Goal: Task Accomplishment & Management: Manage account settings

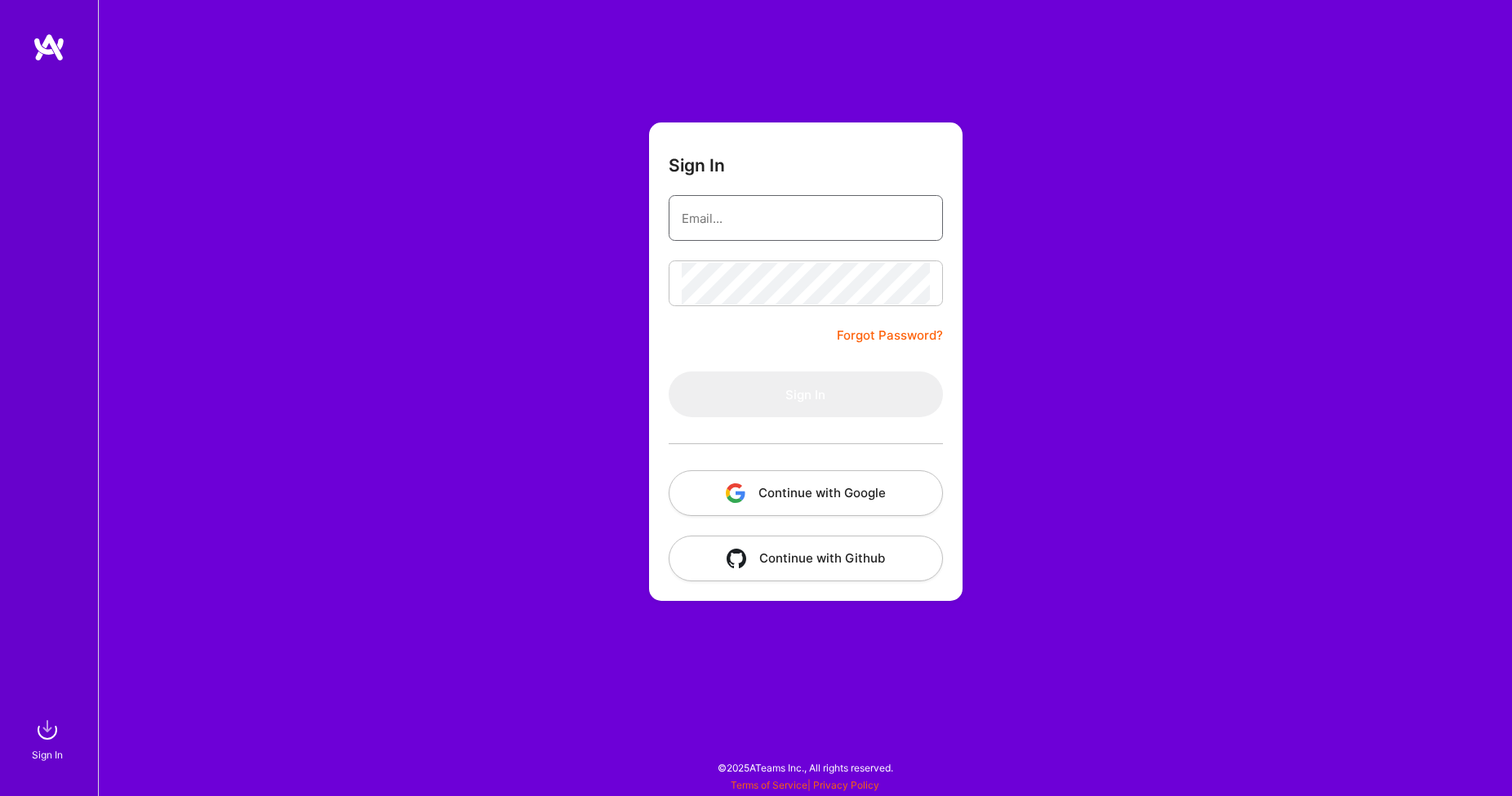
type input "info@skarpuk.com"
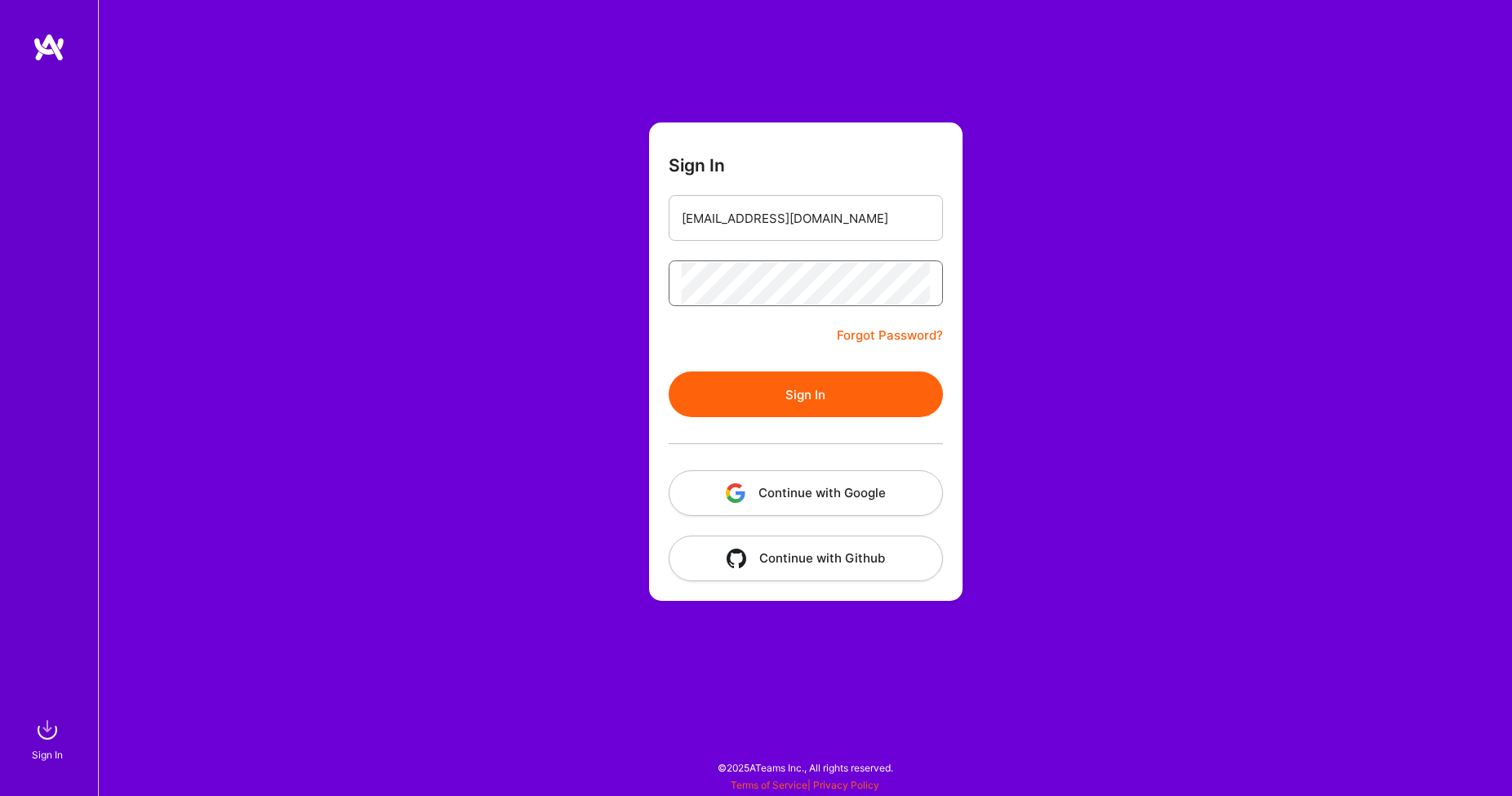
click at [805, 394] on button "Sign In" at bounding box center [805, 395] width 274 height 46
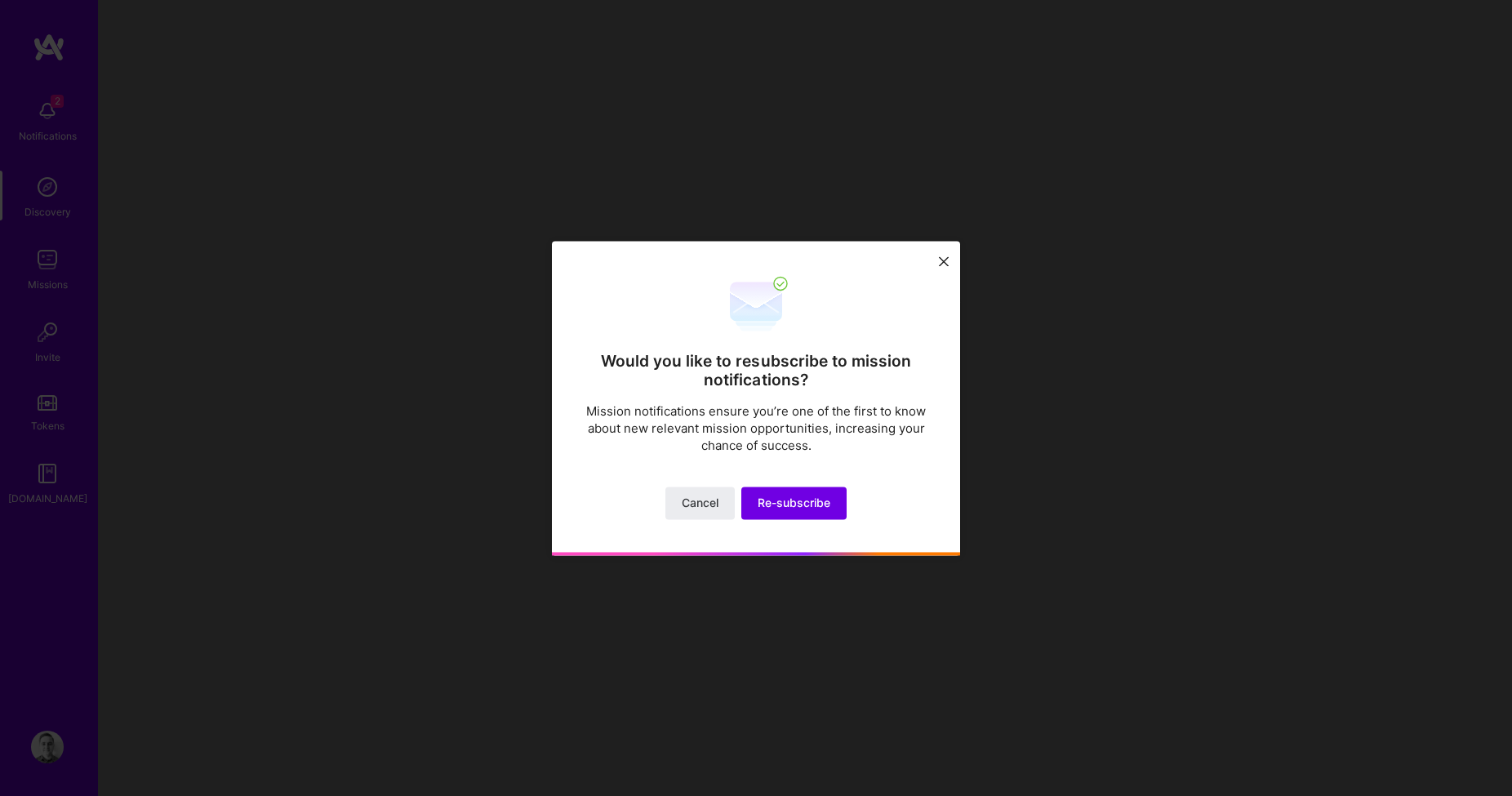
click at [948, 254] on button at bounding box center [943, 260] width 19 height 27
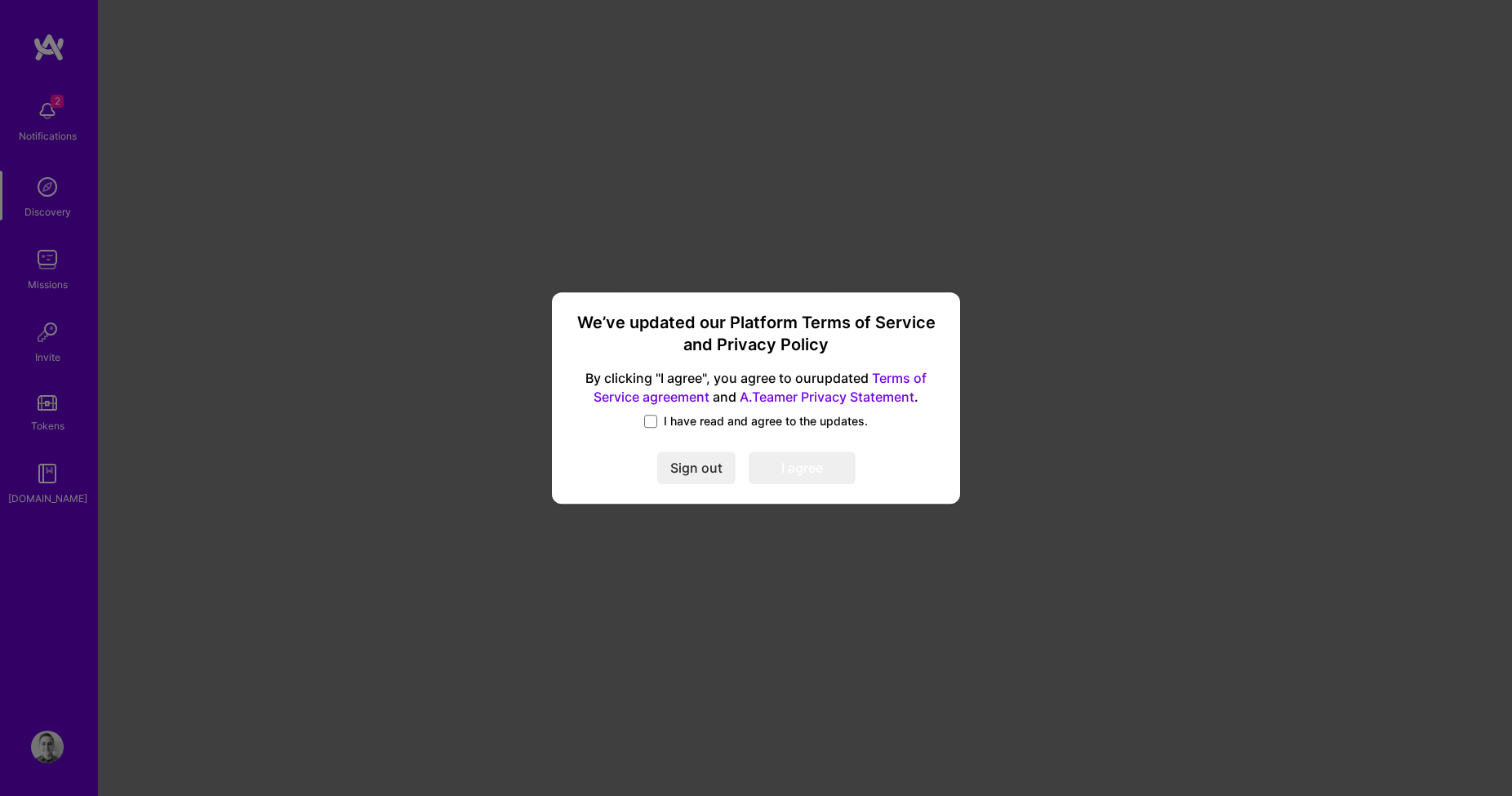
click at [713, 420] on span "I have read and agree to the updates." at bounding box center [766, 421] width 204 height 17
click at [0, 0] on input "I have read and agree to the updates." at bounding box center [0, 0] width 0 height 0
click at [838, 476] on button "I agree" at bounding box center [801, 469] width 106 height 33
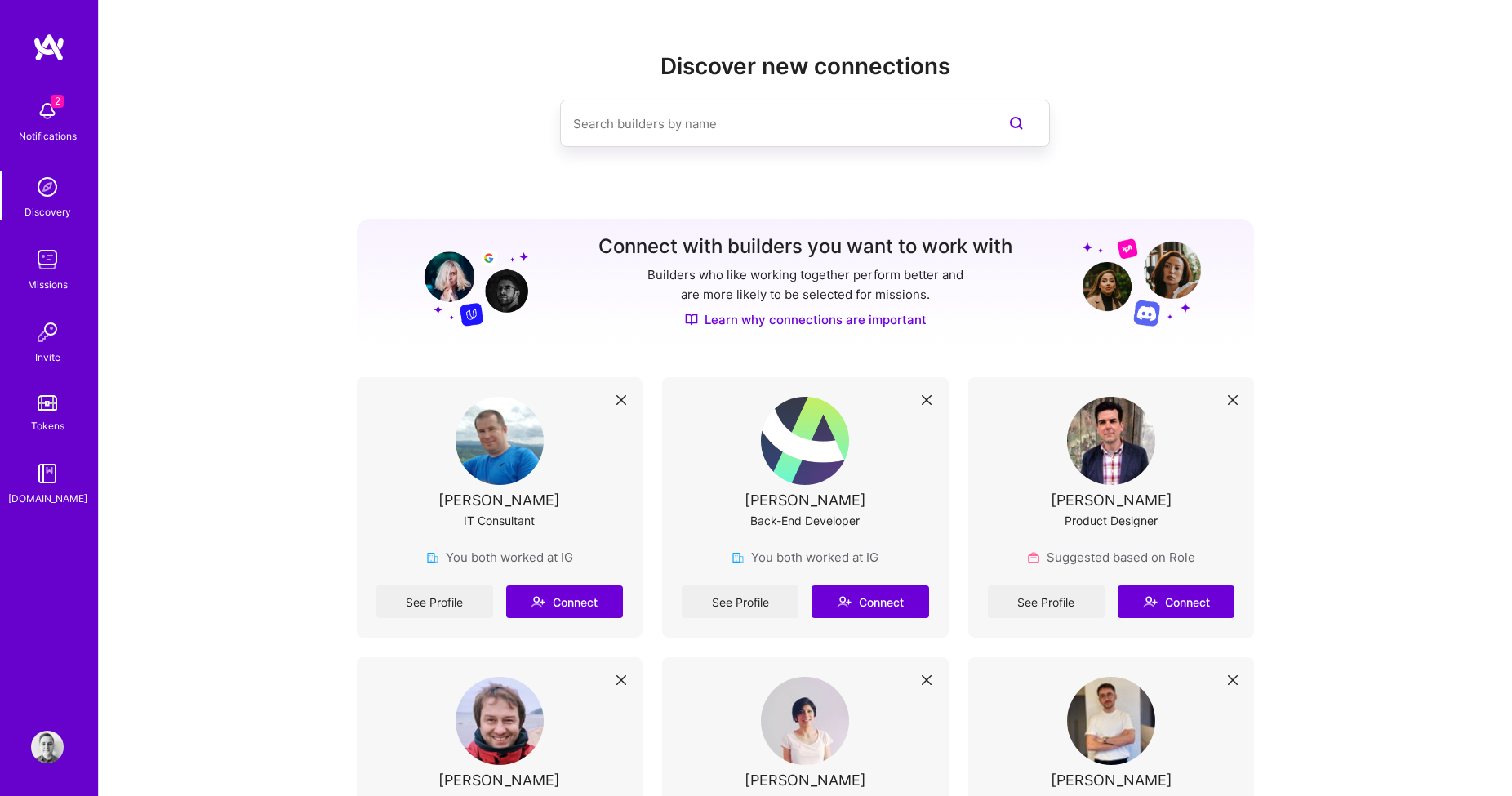
scroll to position [1, 0]
click at [37, 111] on img at bounding box center [48, 111] width 33 height 33
click at [43, 258] on img at bounding box center [48, 260] width 33 height 33
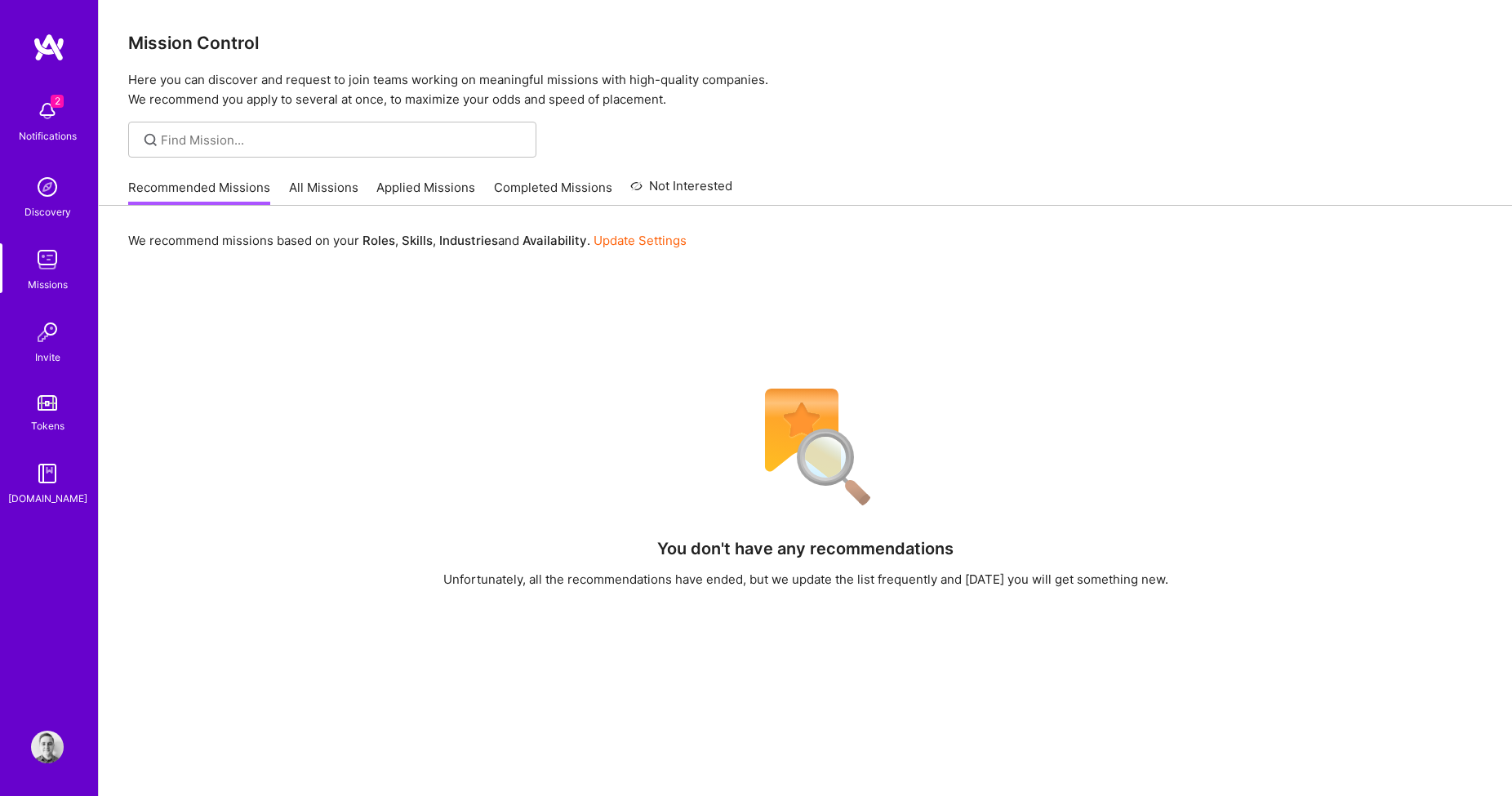
click at [331, 192] on link "All Missions" at bounding box center [324, 192] width 70 height 27
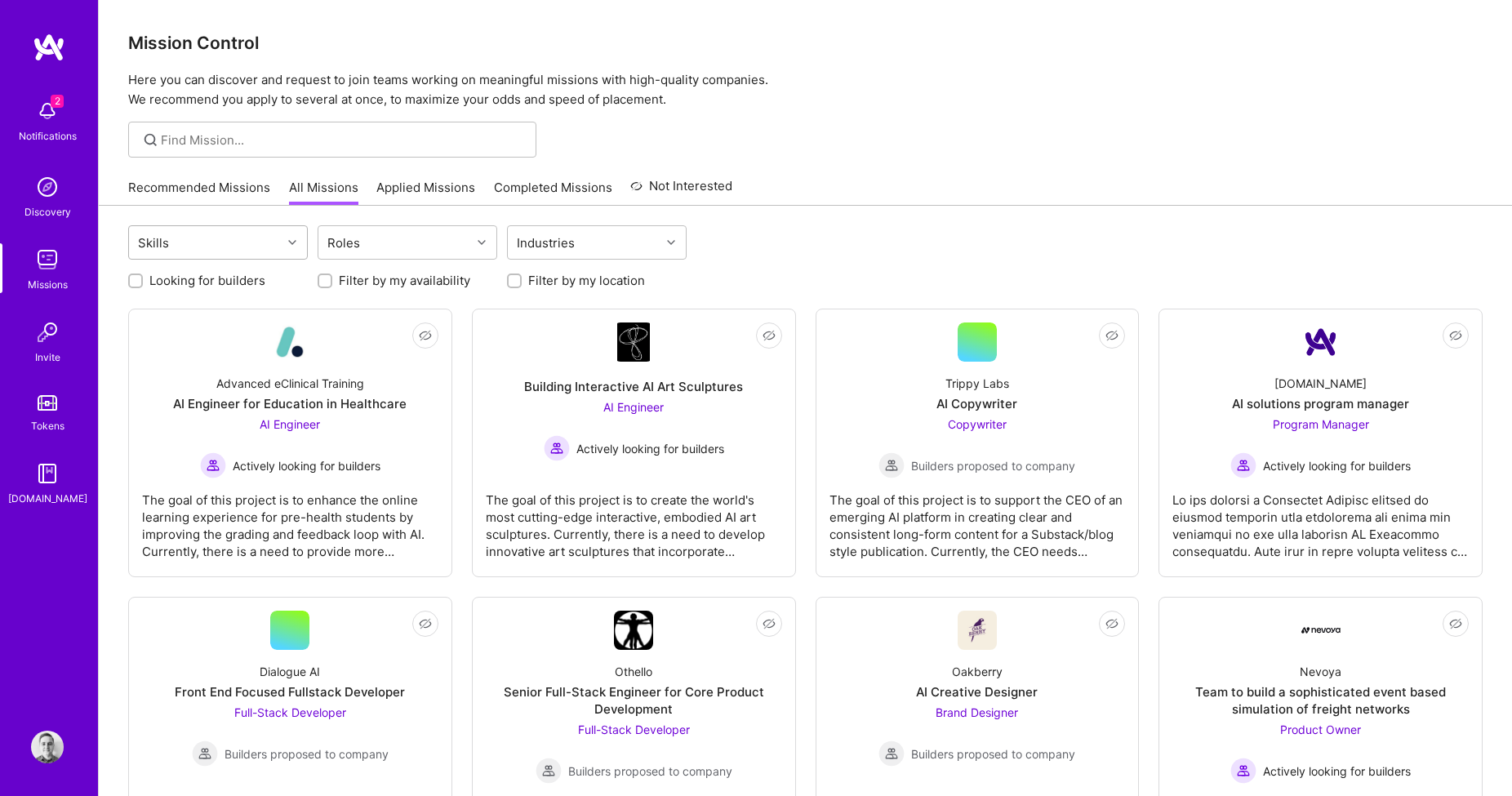
click at [272, 243] on div "Skills" at bounding box center [205, 242] width 152 height 33
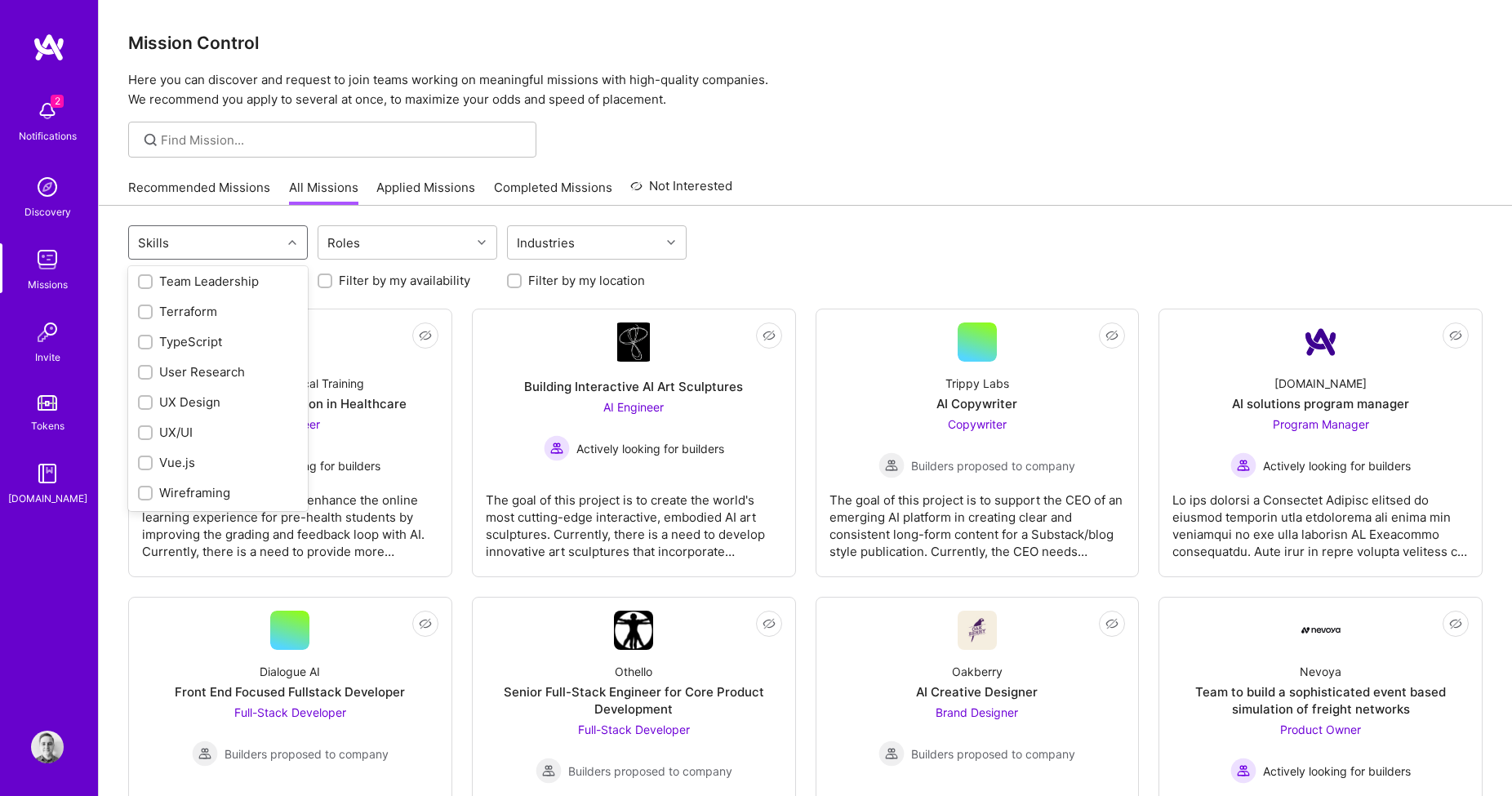
scroll to position [2001, 0]
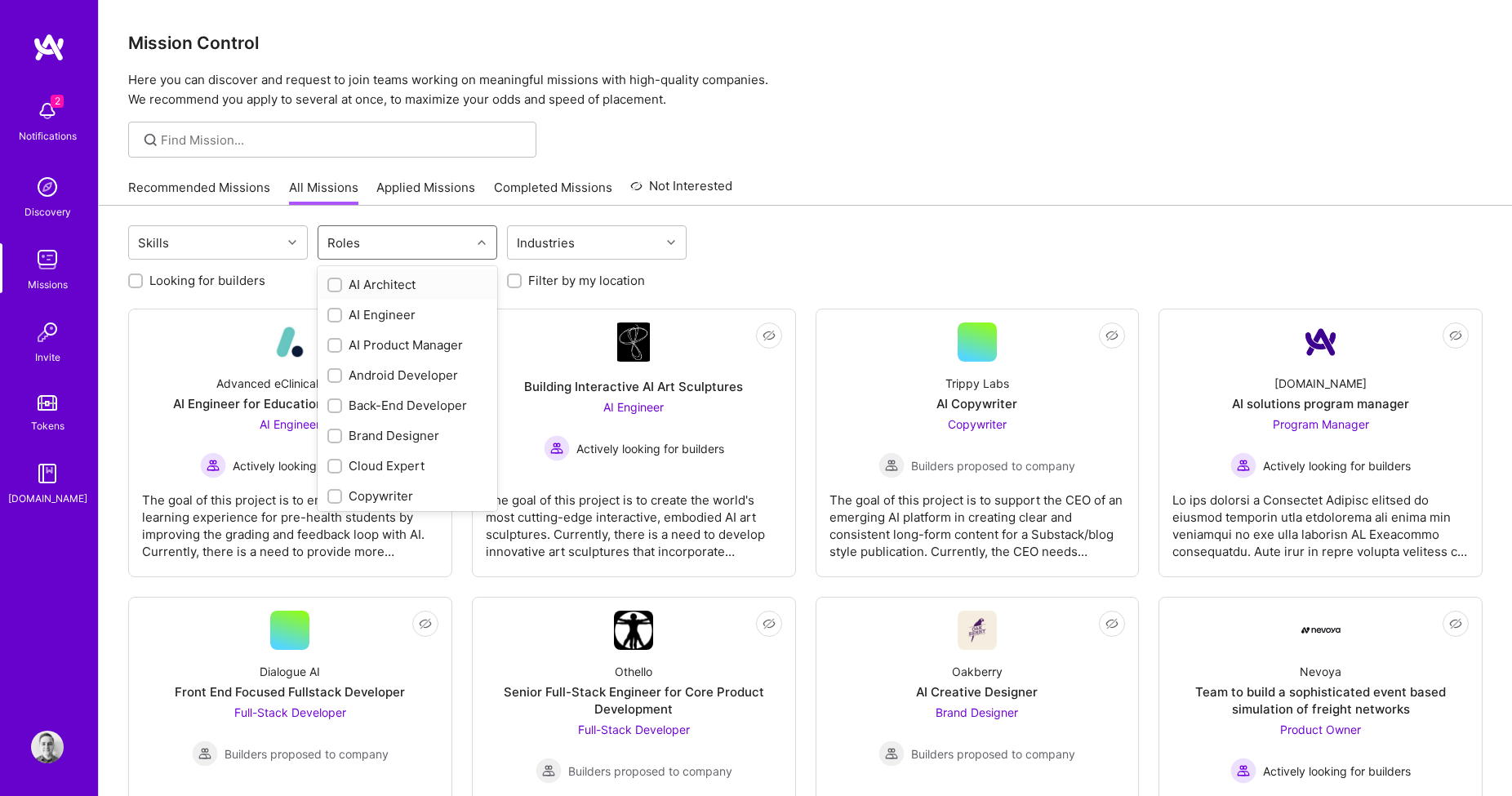
click at [423, 247] on div "Roles" at bounding box center [395, 242] width 152 height 33
click at [402, 318] on div "Product Designer" at bounding box center [408, 314] width 160 height 17
checkbox input "true"
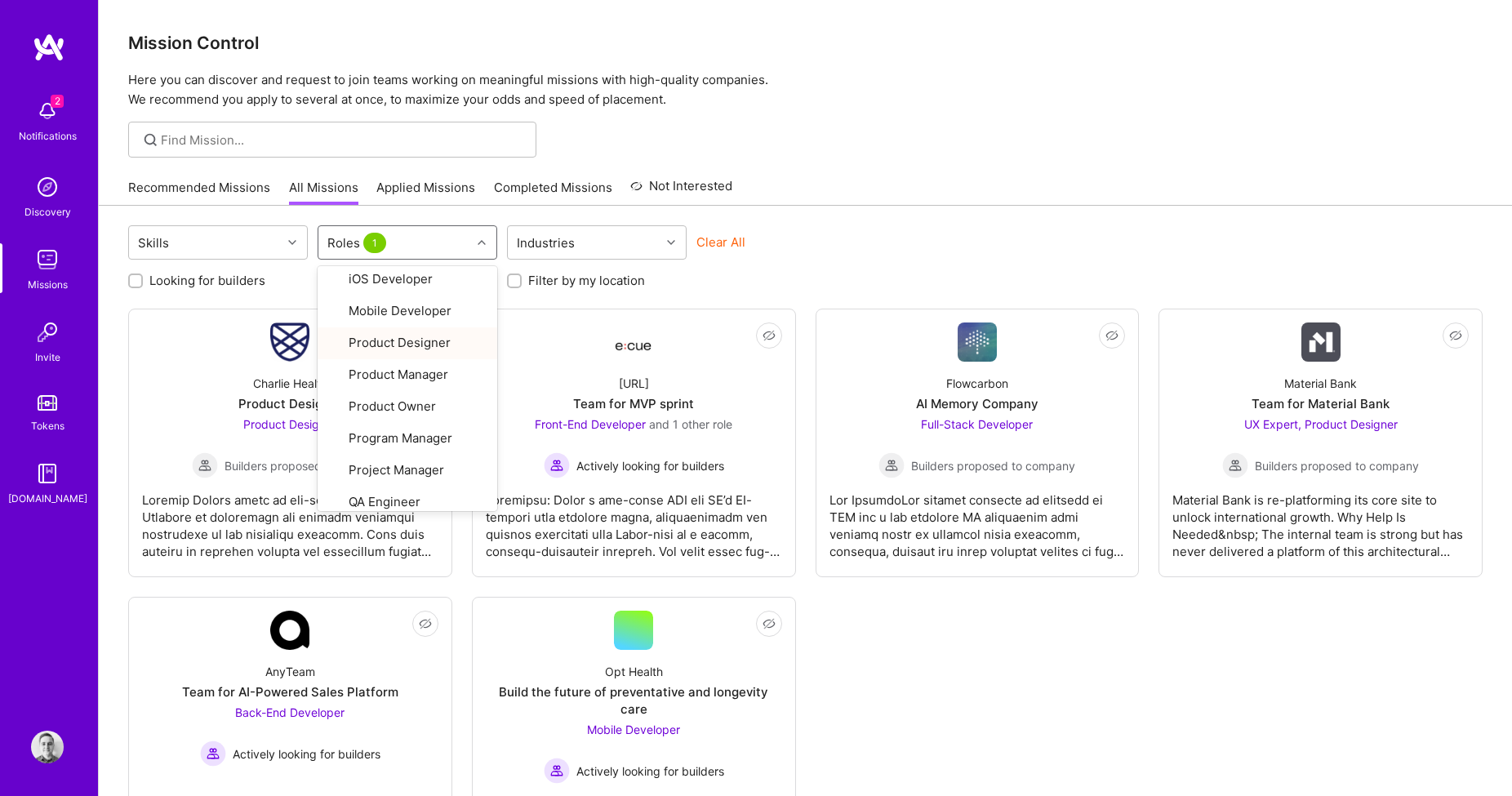
click at [838, 274] on div "Looking for builders Filter by my availability Filter by my location" at bounding box center [805, 276] width 1354 height 26
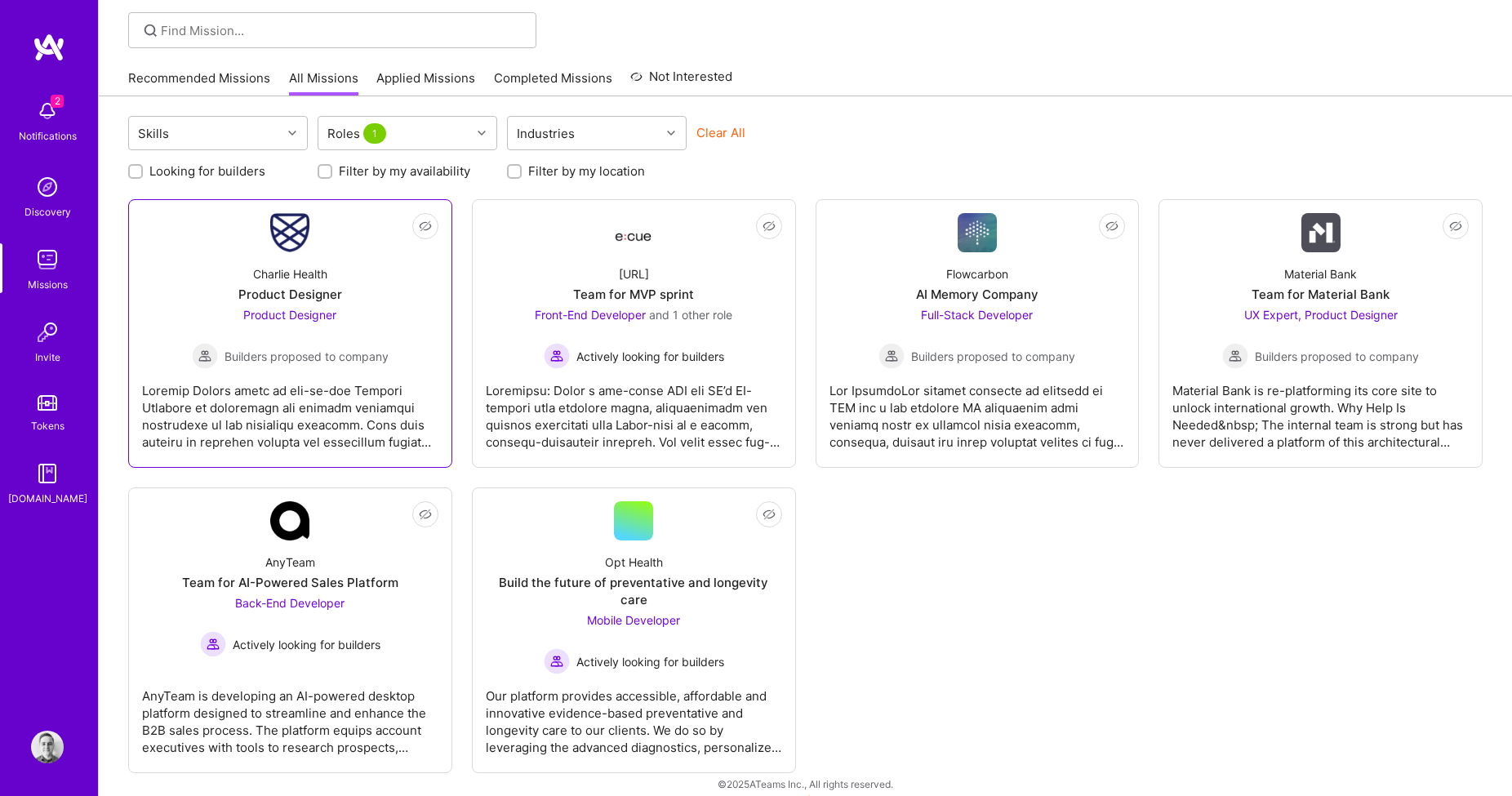
scroll to position [108, 0]
click at [1007, 513] on div "Not Interested Charlie Health Product Designer Product Designer Builders propos…" at bounding box center [805, 487] width 1354 height 574
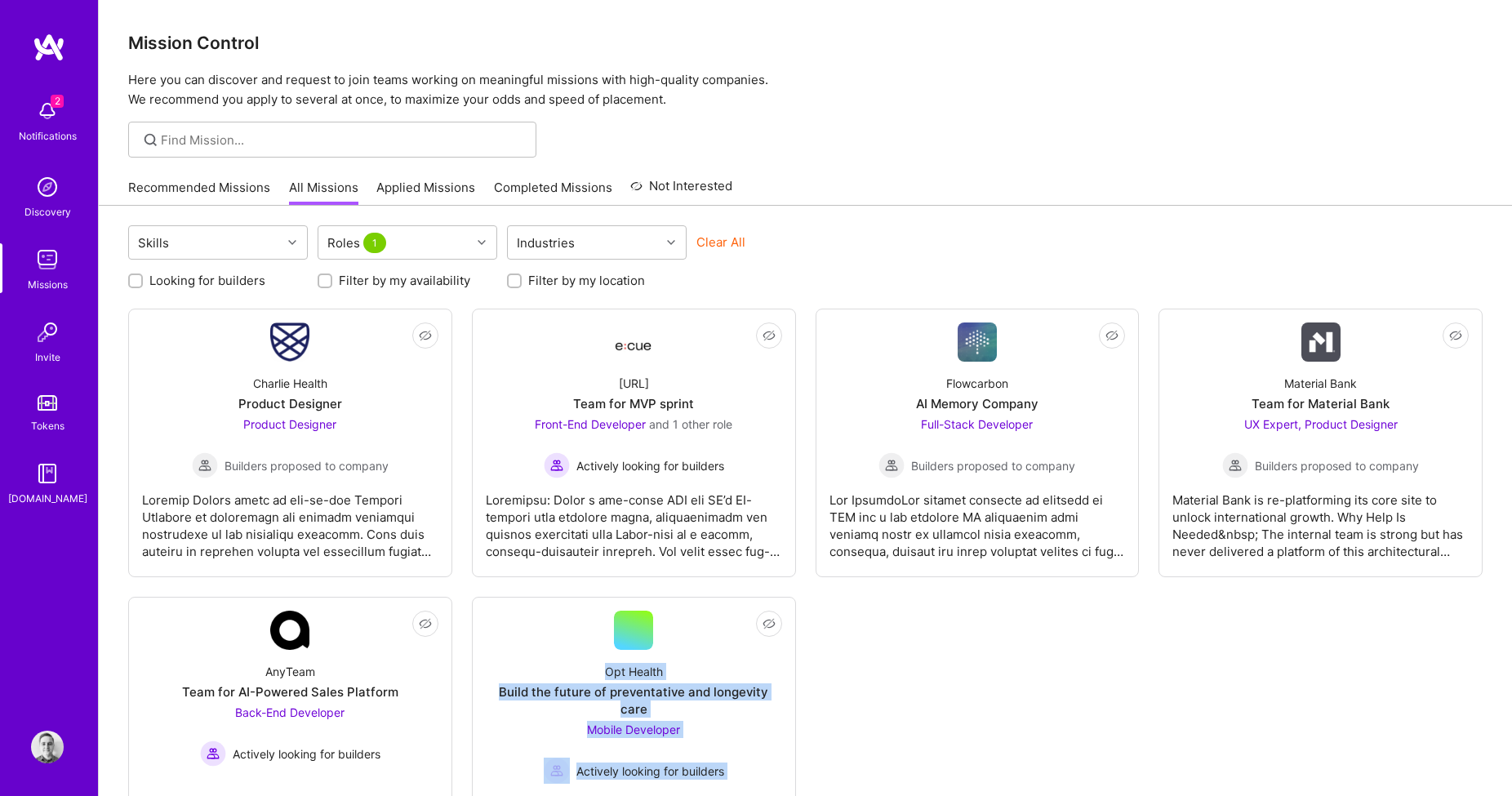
scroll to position [0, 0]
click at [43, 745] on img at bounding box center [48, 747] width 33 height 33
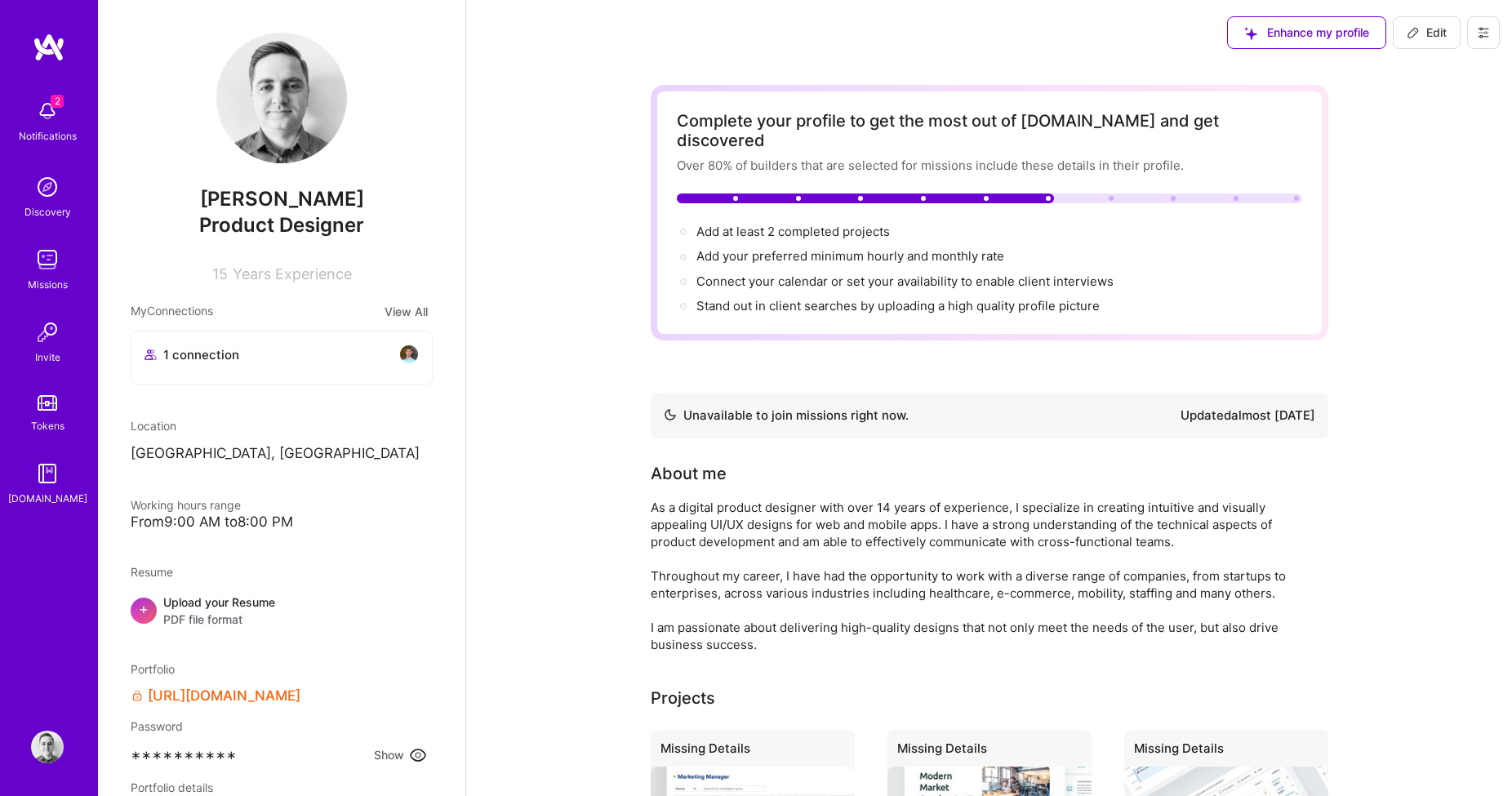
click at [40, 39] on img at bounding box center [50, 48] width 33 height 29
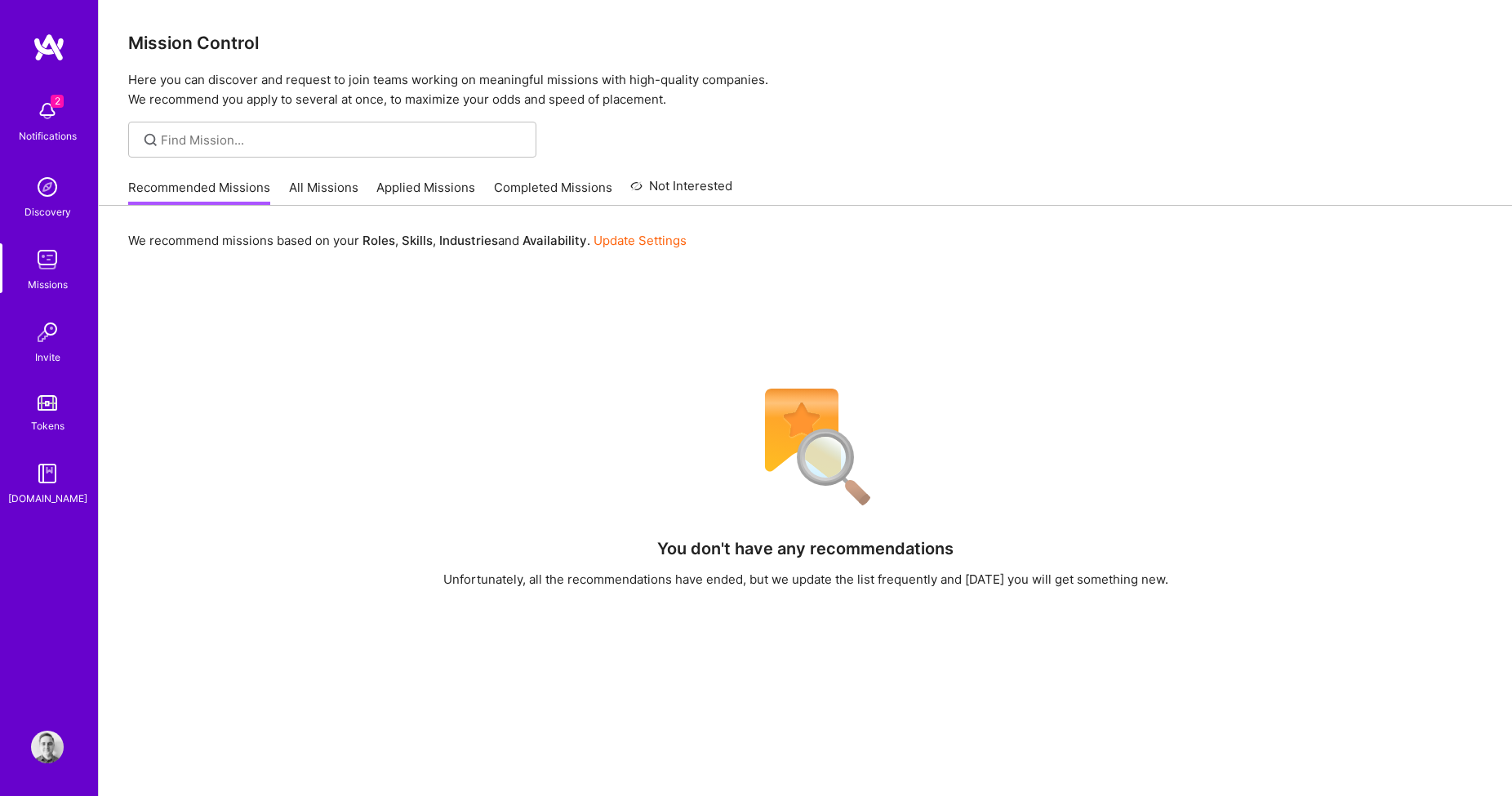
click at [56, 747] on img at bounding box center [48, 747] width 33 height 33
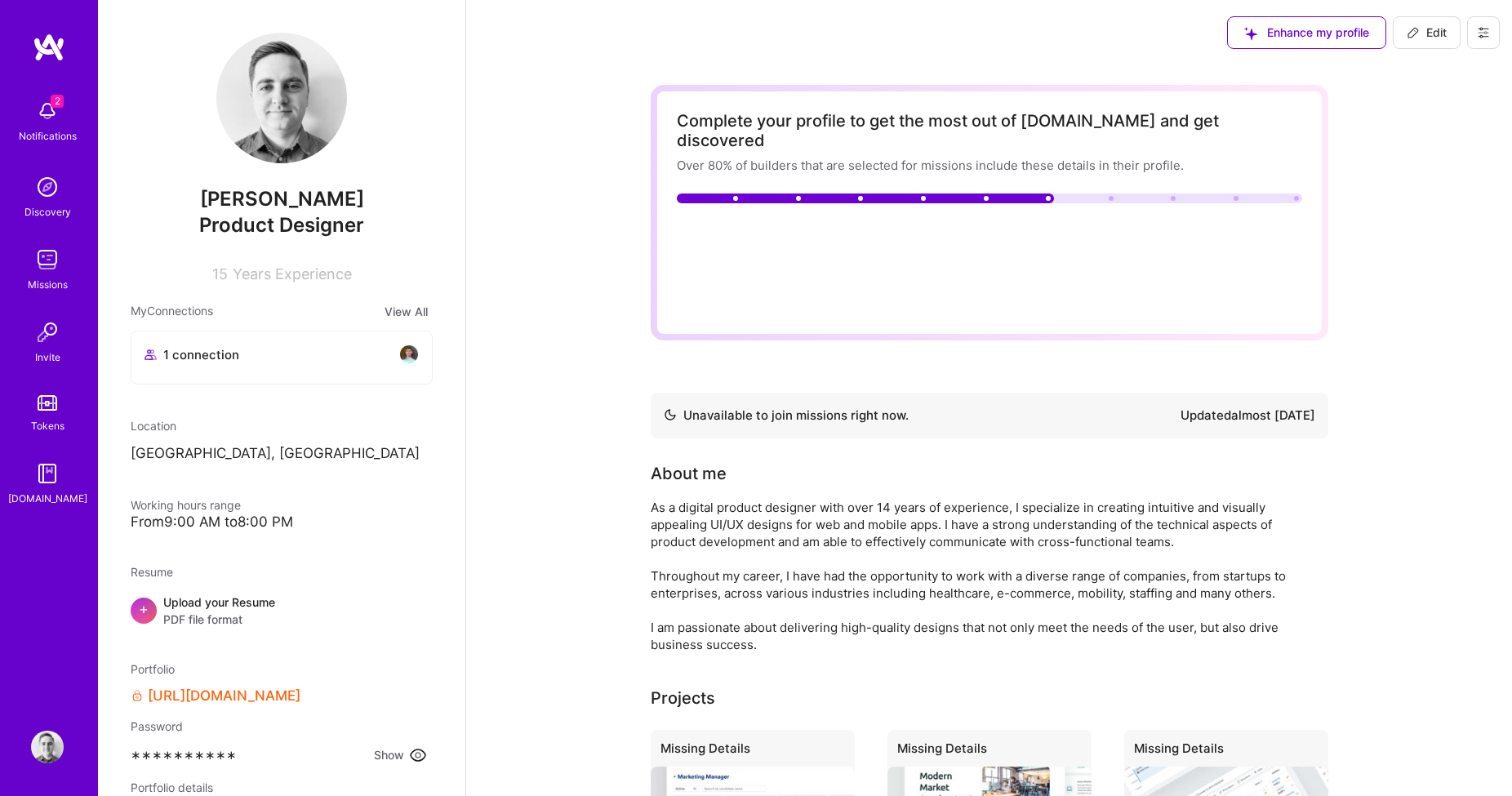
click at [1484, 29] on icon at bounding box center [1484, 32] width 13 height 13
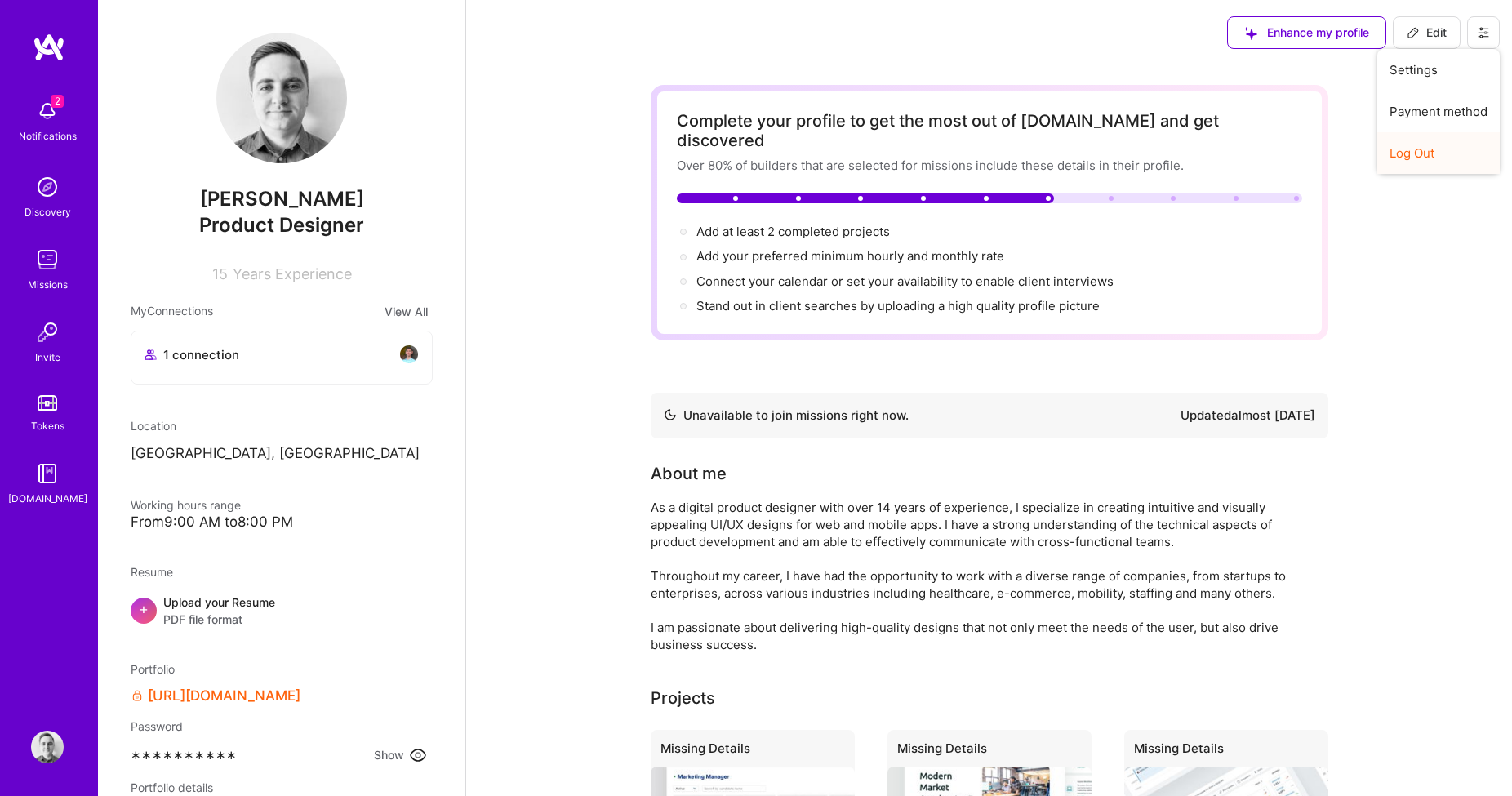
click at [1434, 150] on button "Log Out" at bounding box center [1438, 152] width 122 height 41
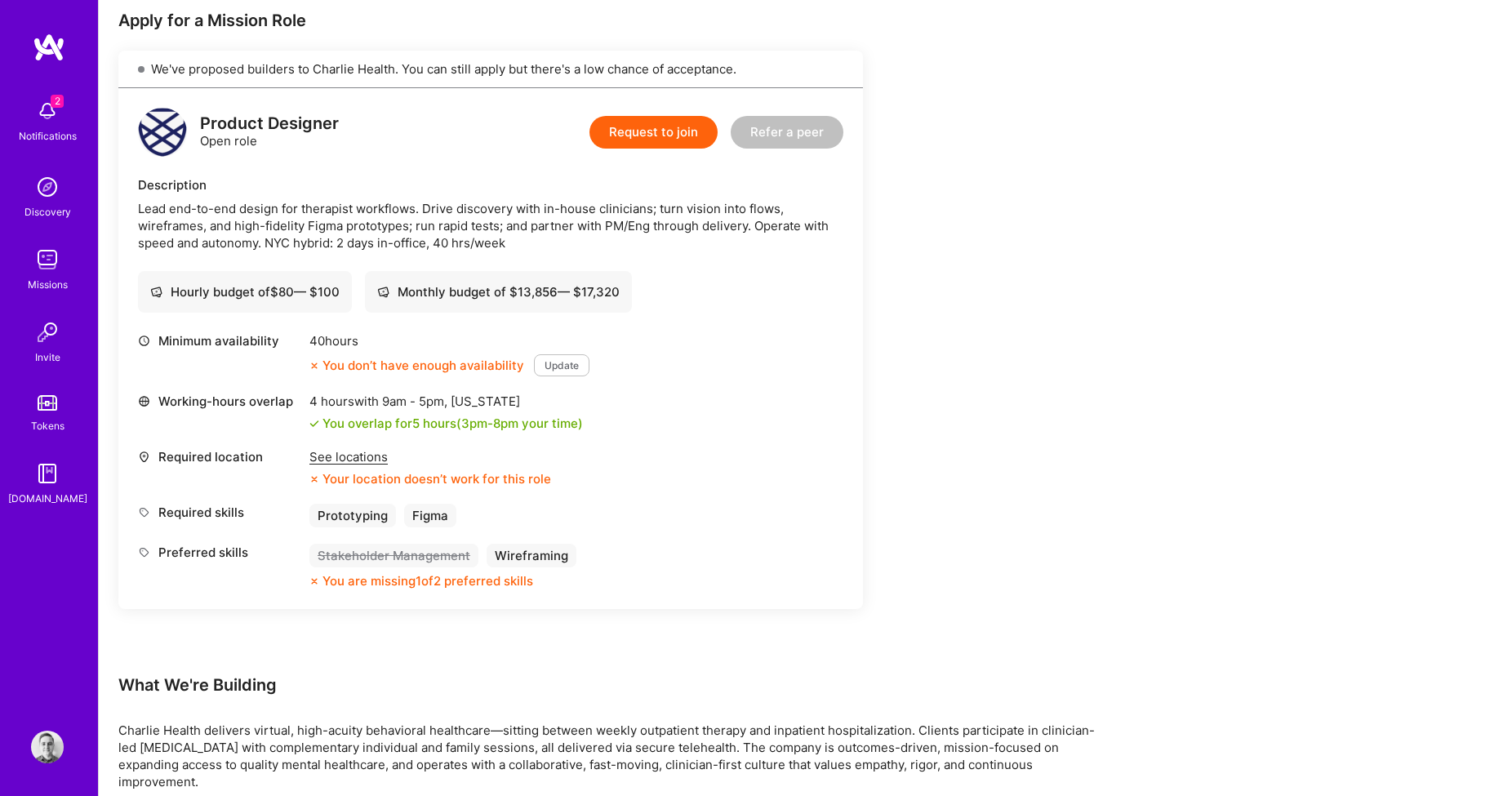
scroll to position [334, 0]
click at [370, 452] on div "See locations" at bounding box center [430, 454] width 241 height 17
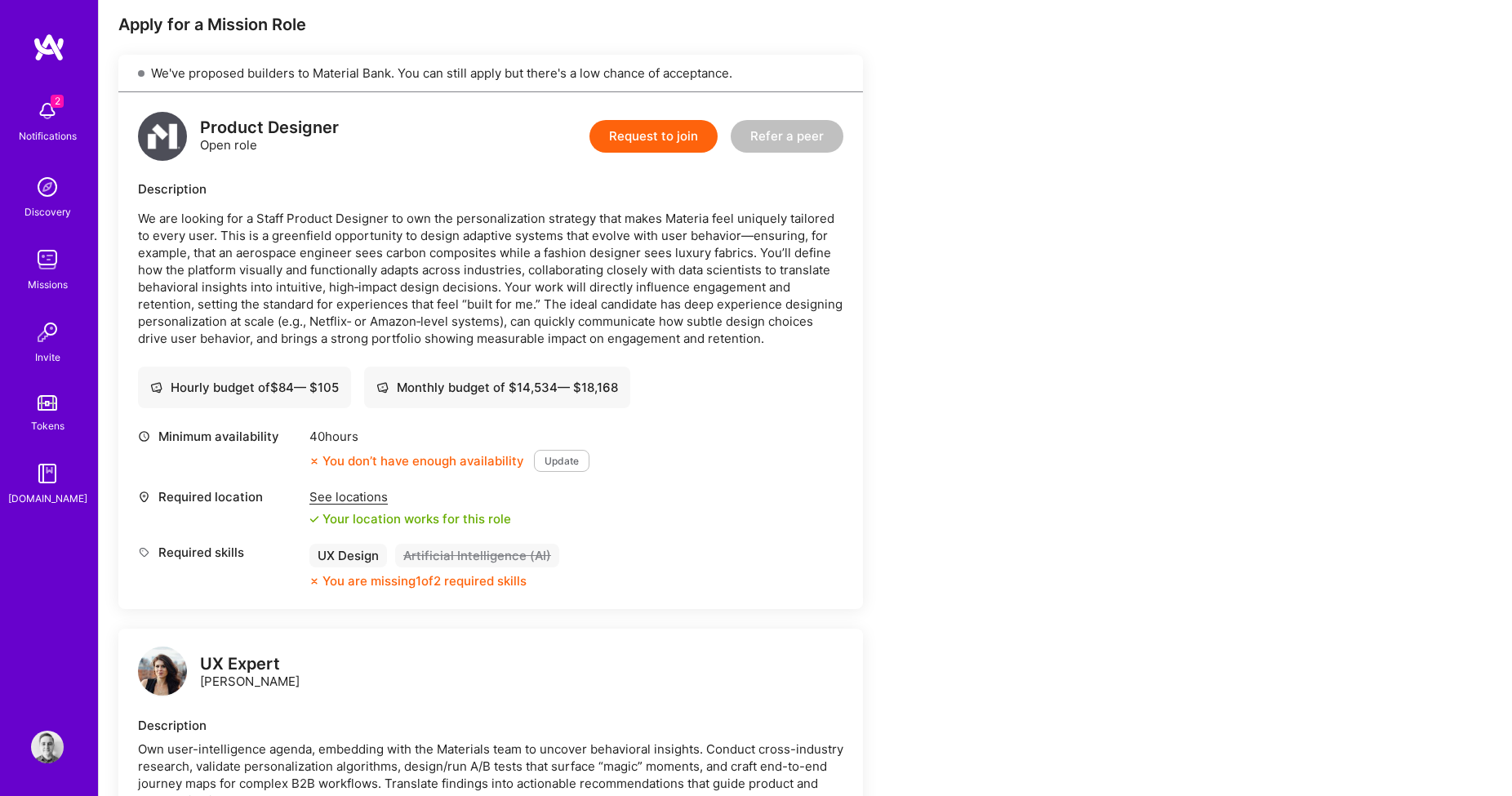
scroll to position [318, 0]
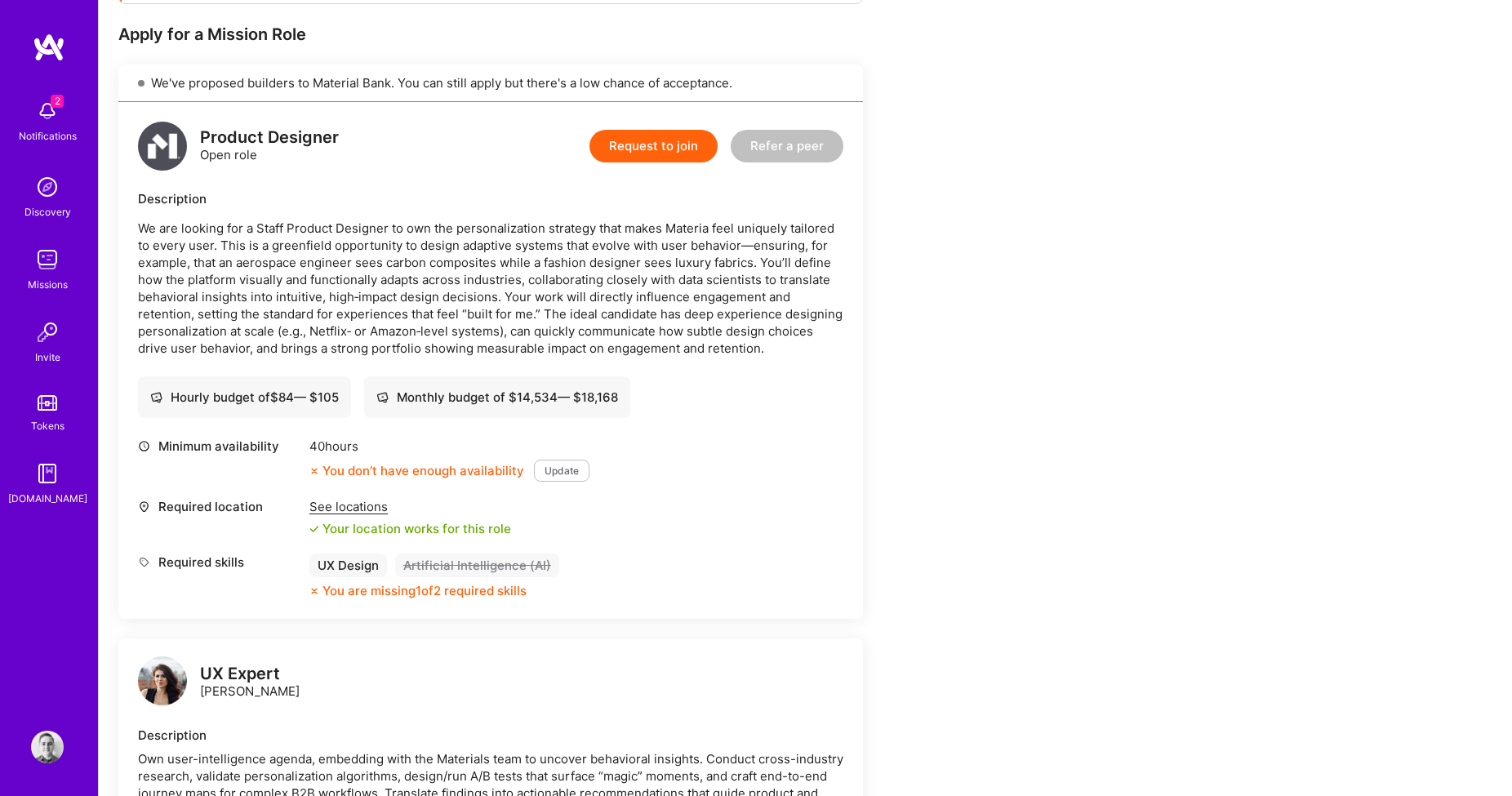
click at [370, 510] on div "See locations" at bounding box center [410, 506] width 202 height 17
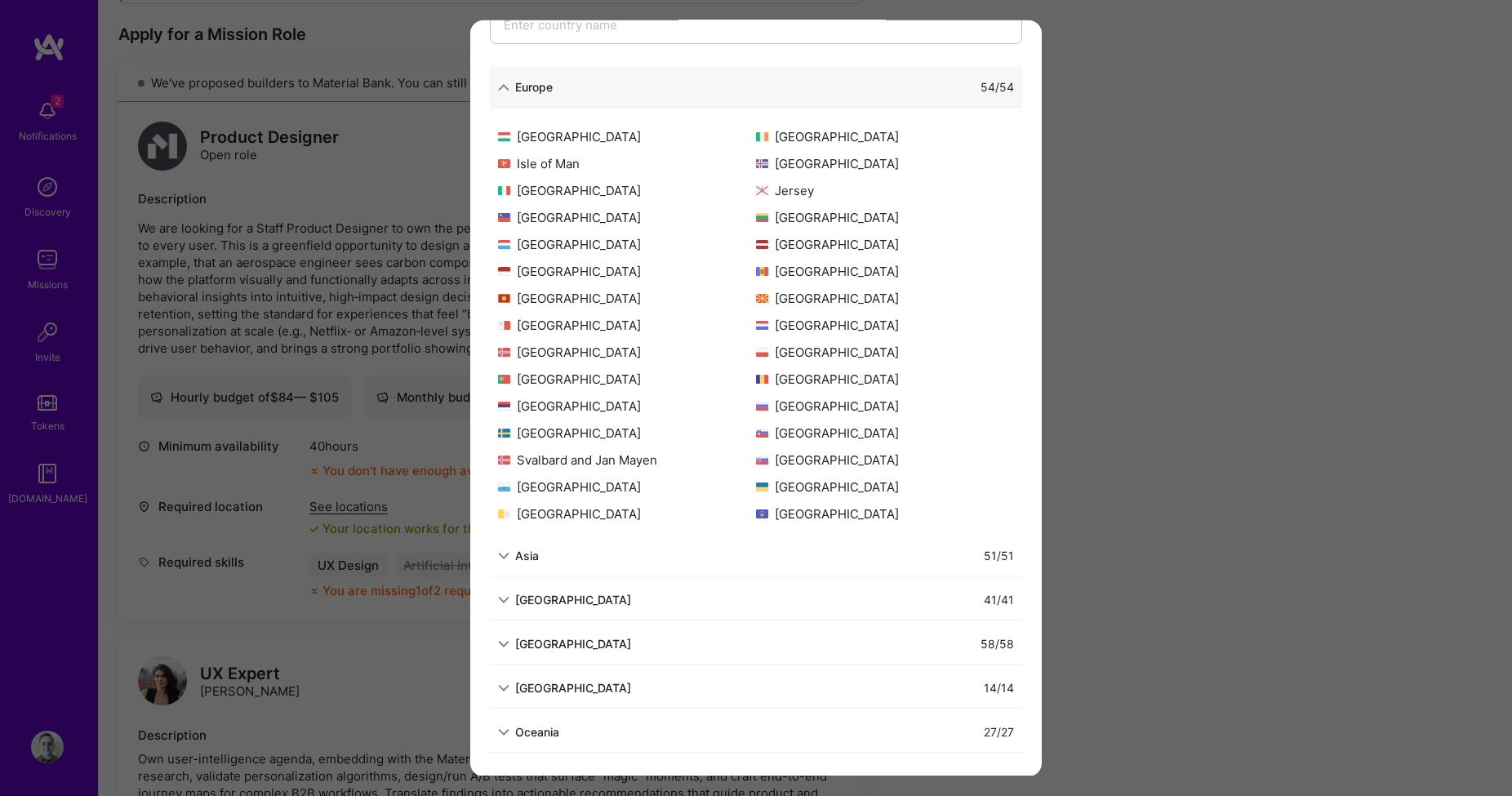
scroll to position [216, 0]
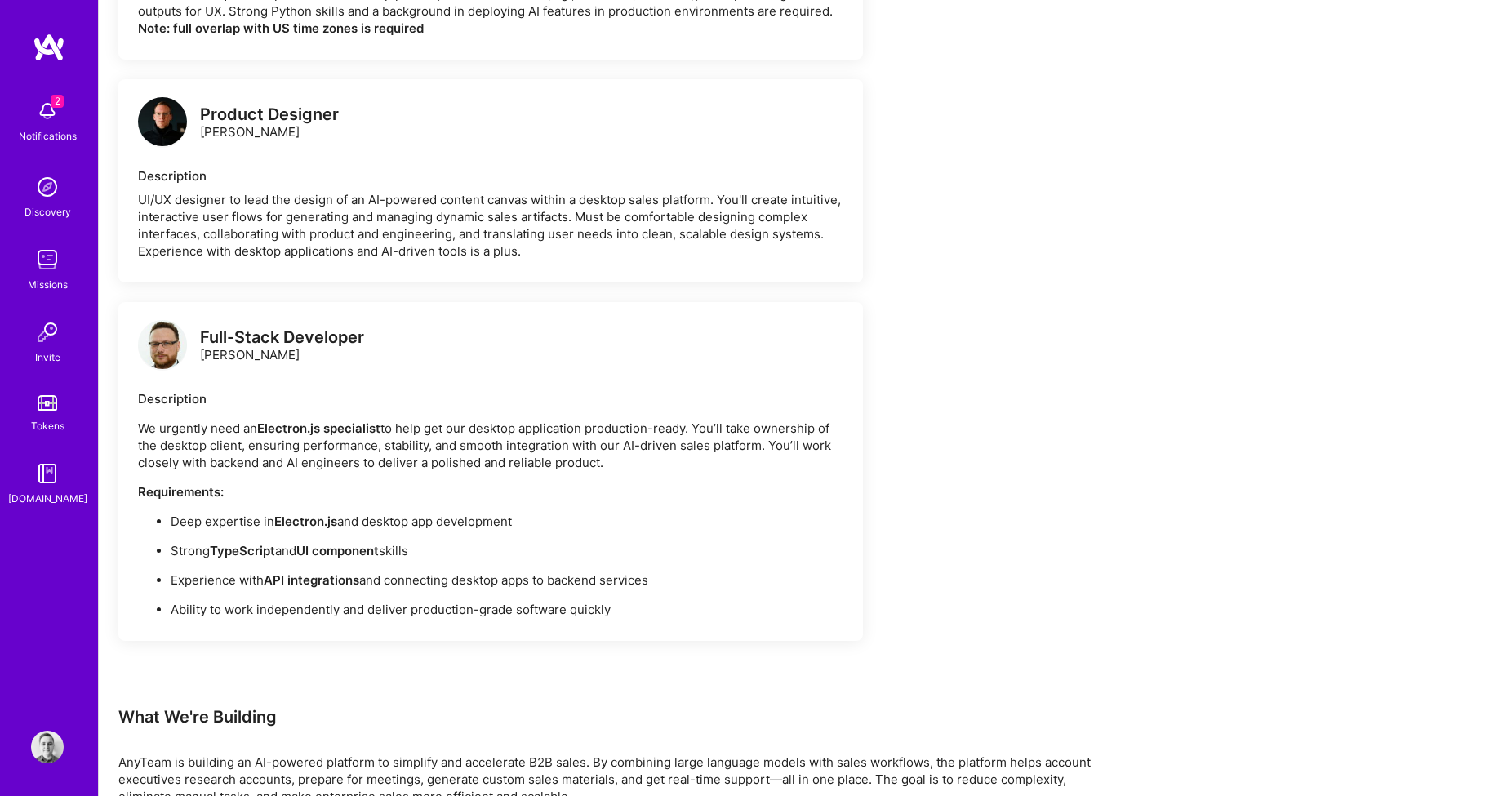
scroll to position [1178, 0]
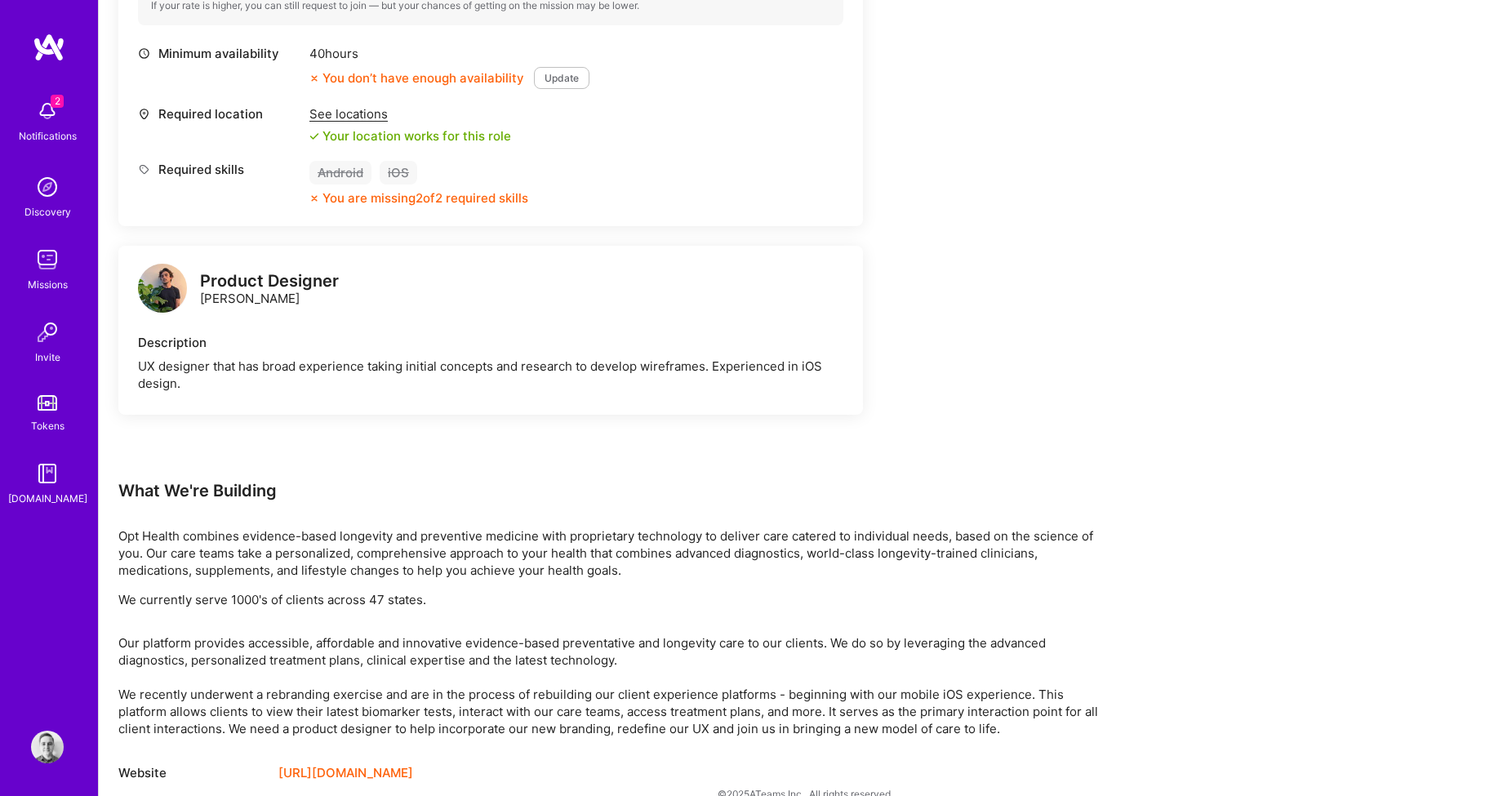
scroll to position [649, 0]
click at [171, 287] on img at bounding box center [162, 285] width 49 height 49
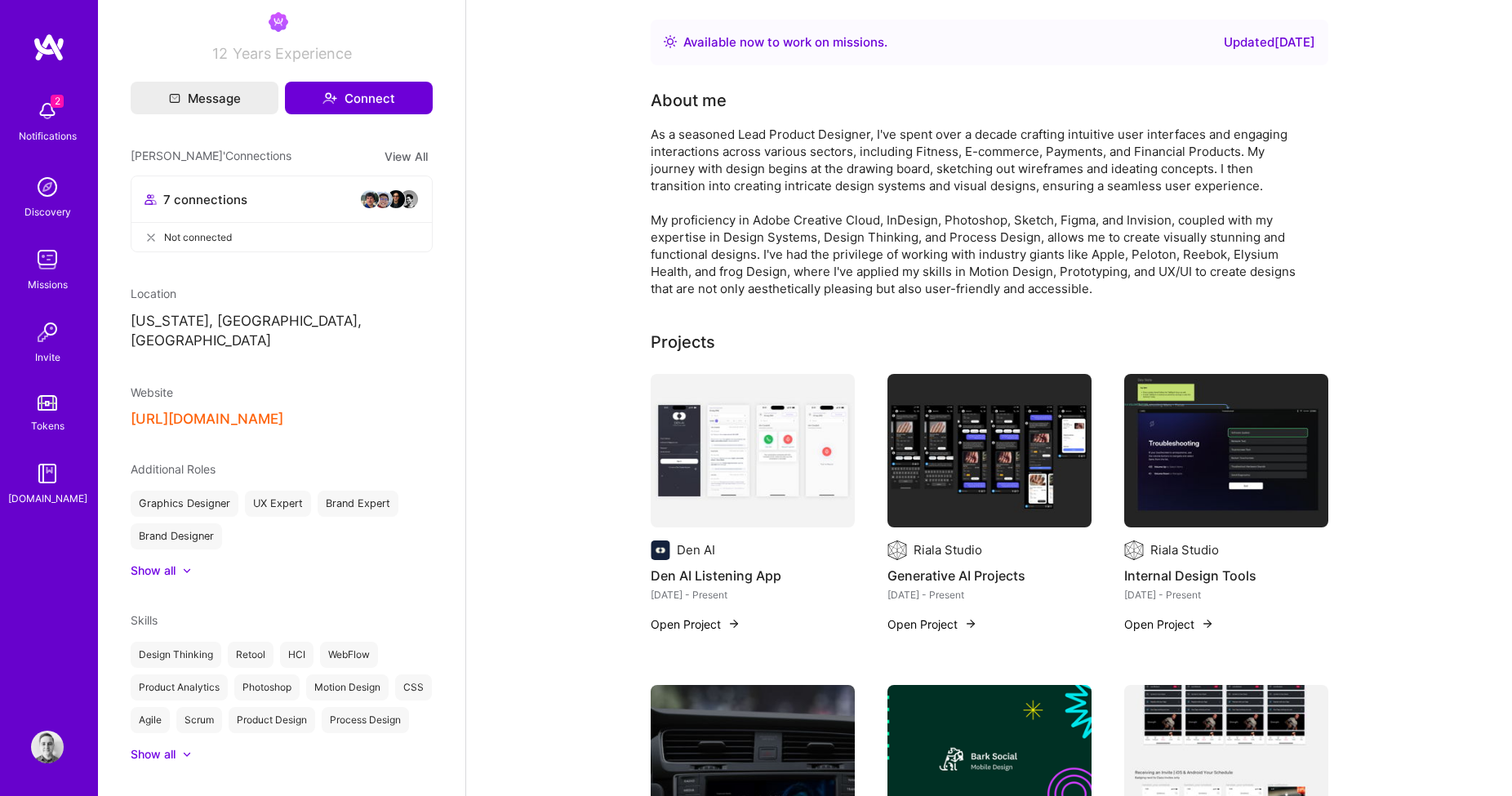
scroll to position [242, 0]
click at [193, 560] on div "Show all" at bounding box center [281, 568] width 302 height 17
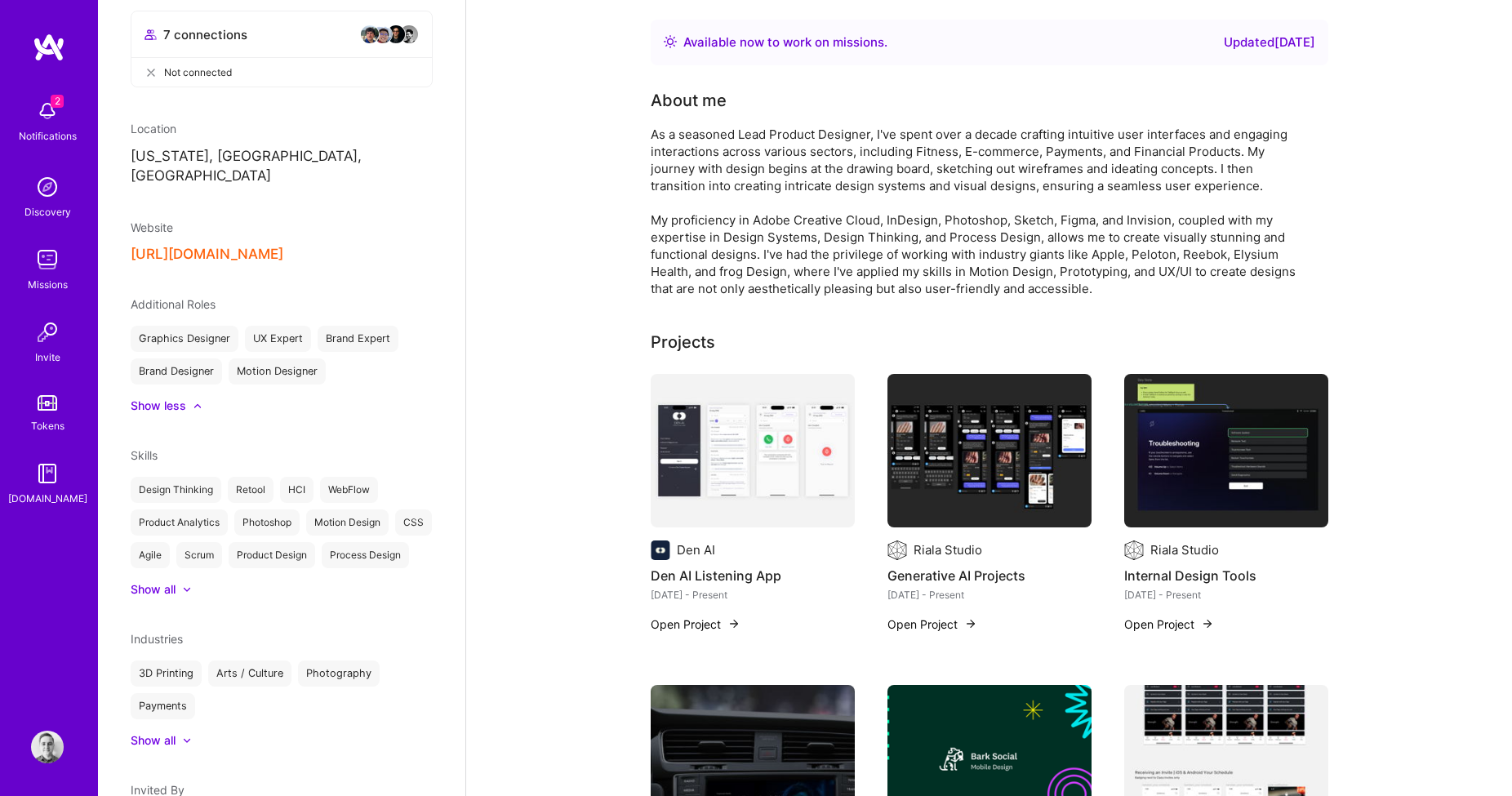
scroll to position [430, 0]
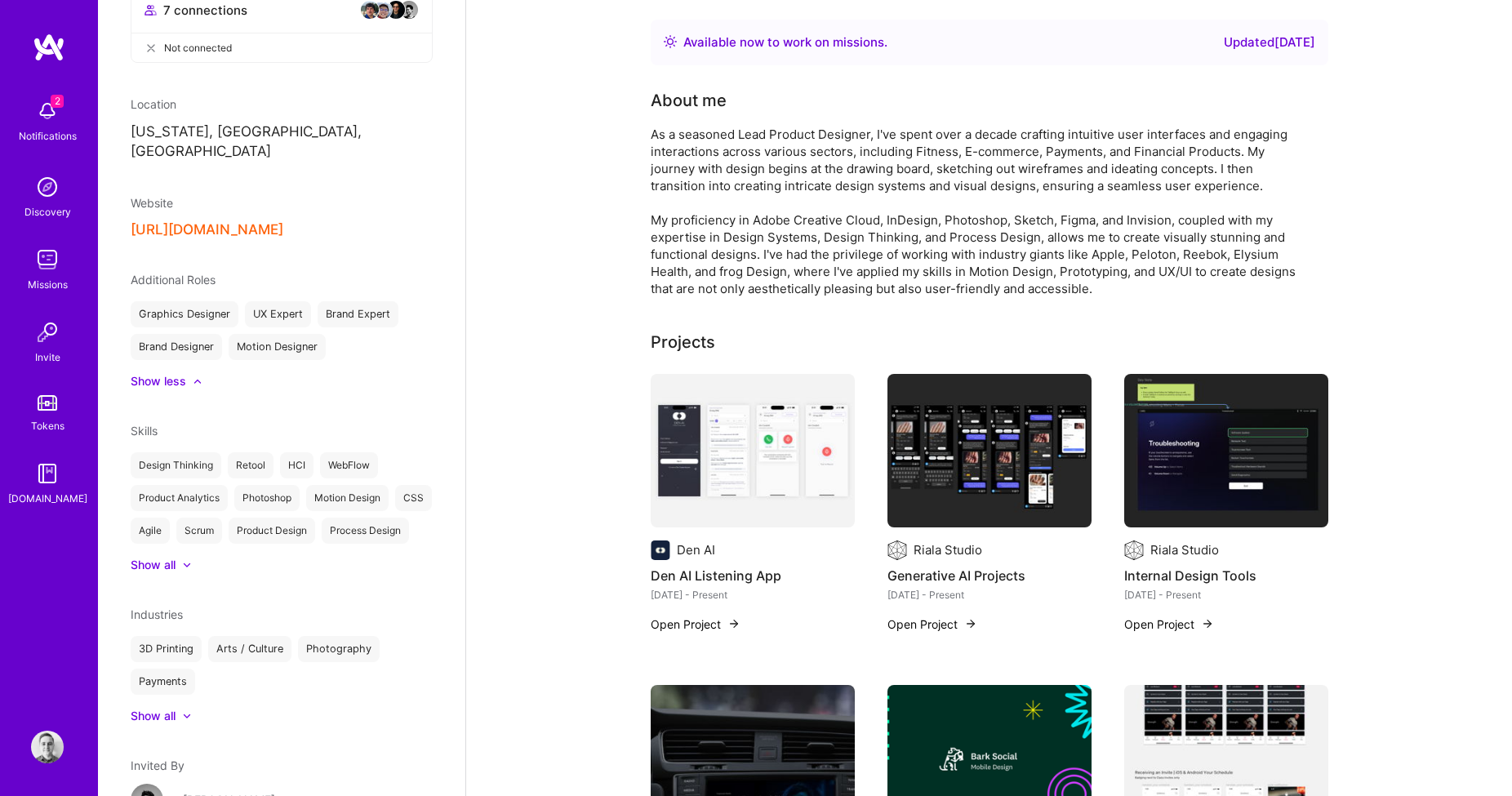
click at [189, 567] on icon at bounding box center [186, 565] width 8 height 5
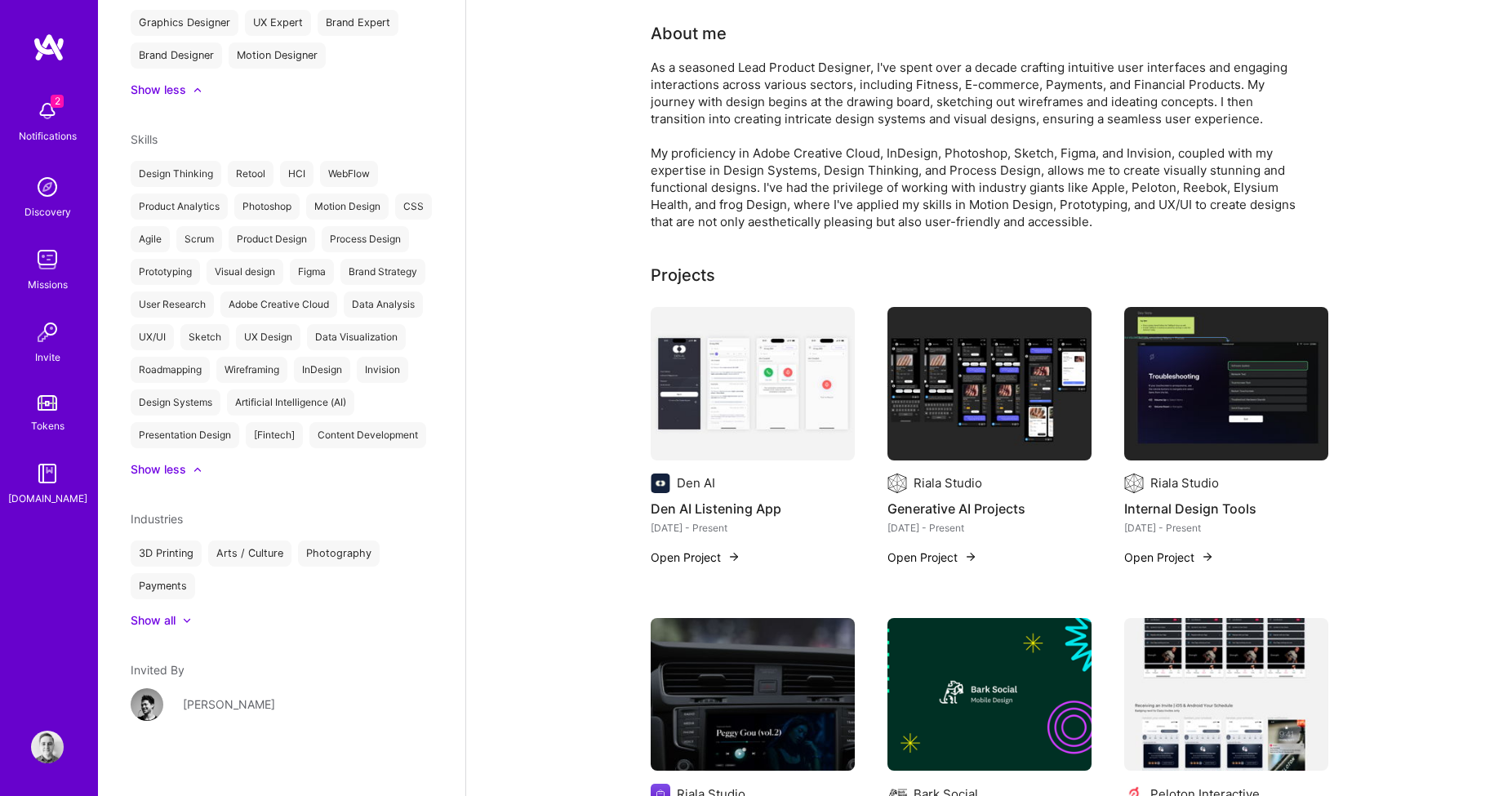
scroll to position [108, 0]
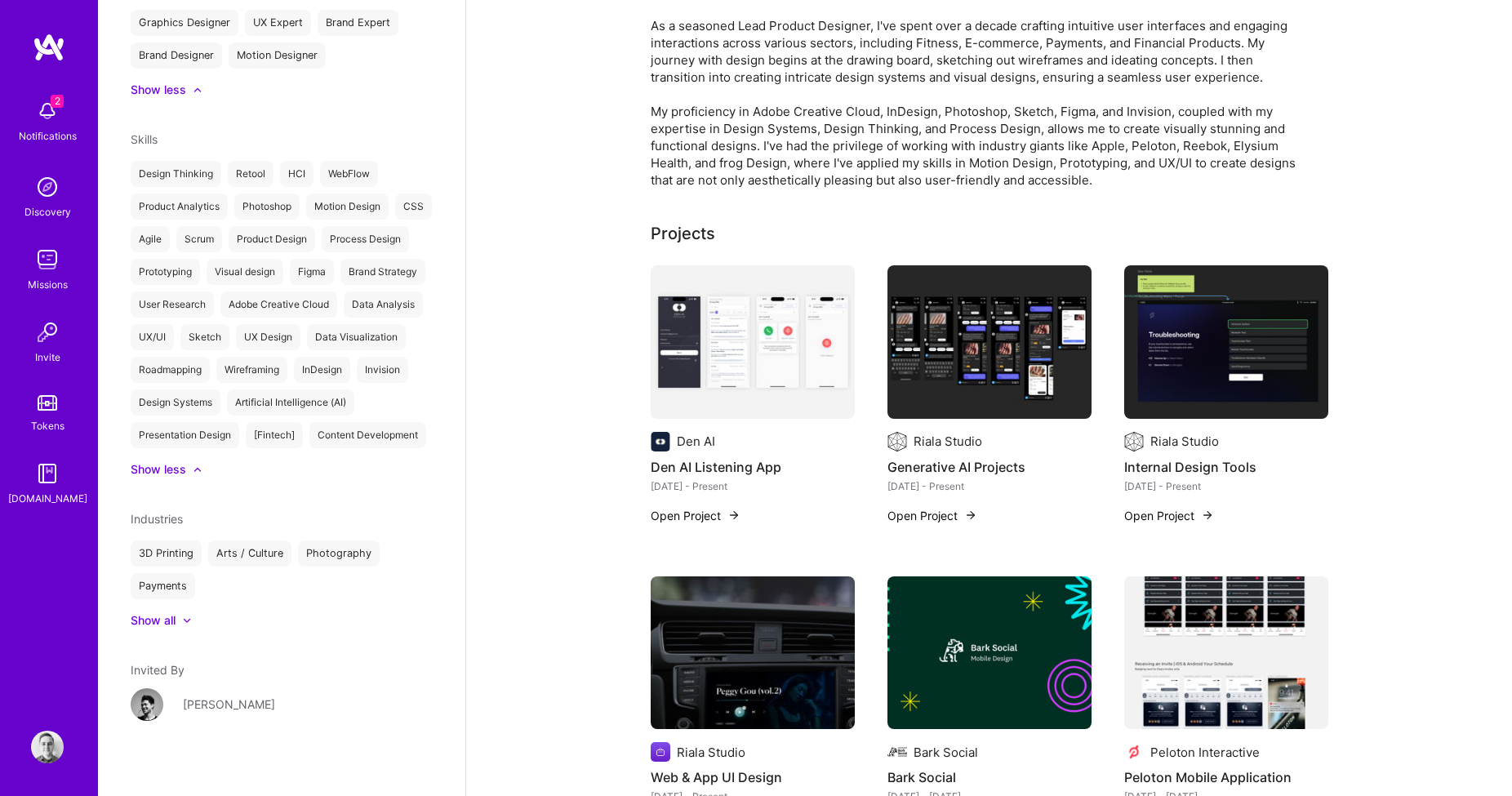
click at [753, 340] on img at bounding box center [753, 342] width 204 height 153
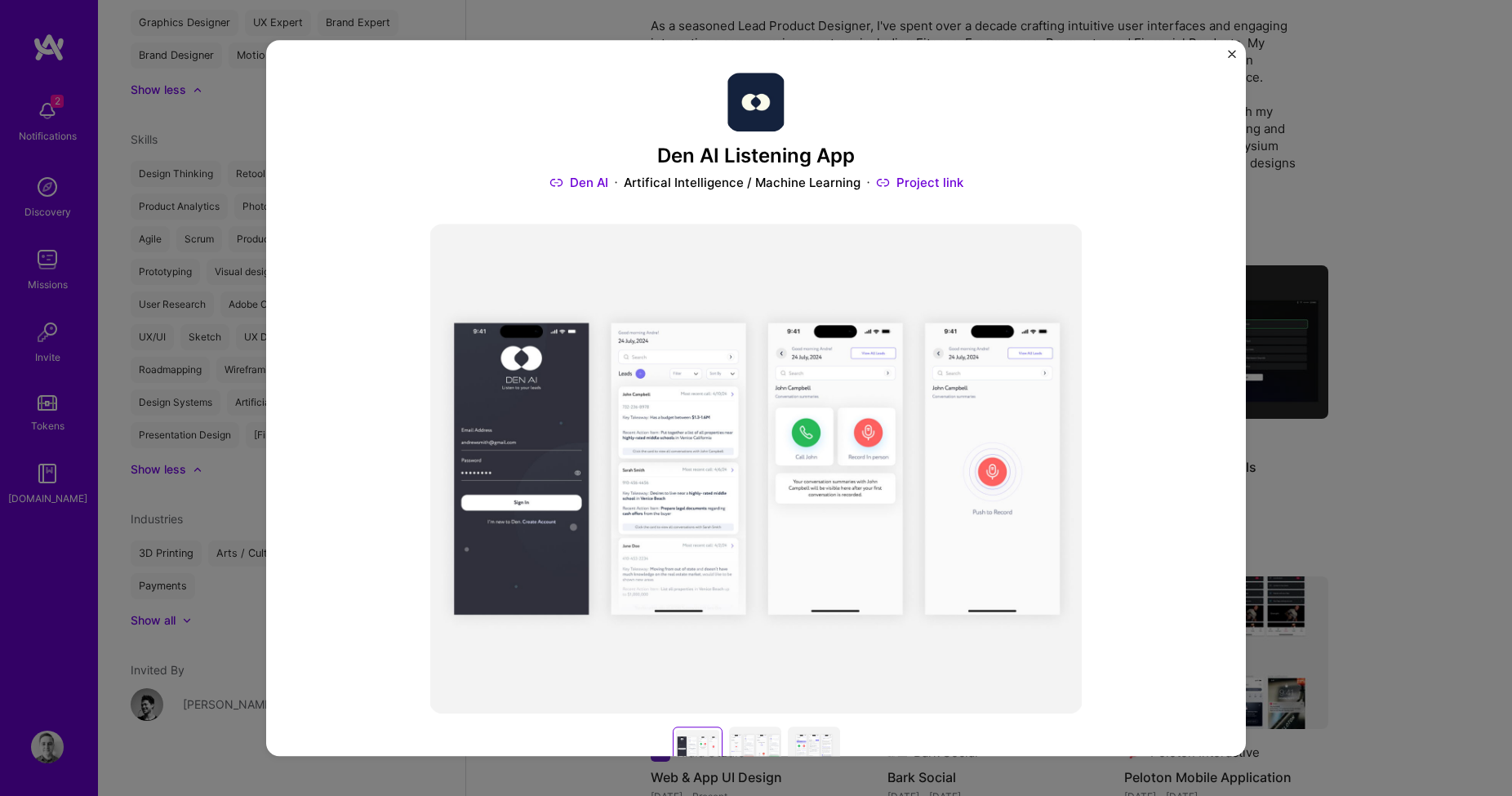
click at [1331, 331] on div "Den AI Listening App Den AI Artifical Intelligence / Machine Learning Project l…" at bounding box center [756, 398] width 1512 height 796
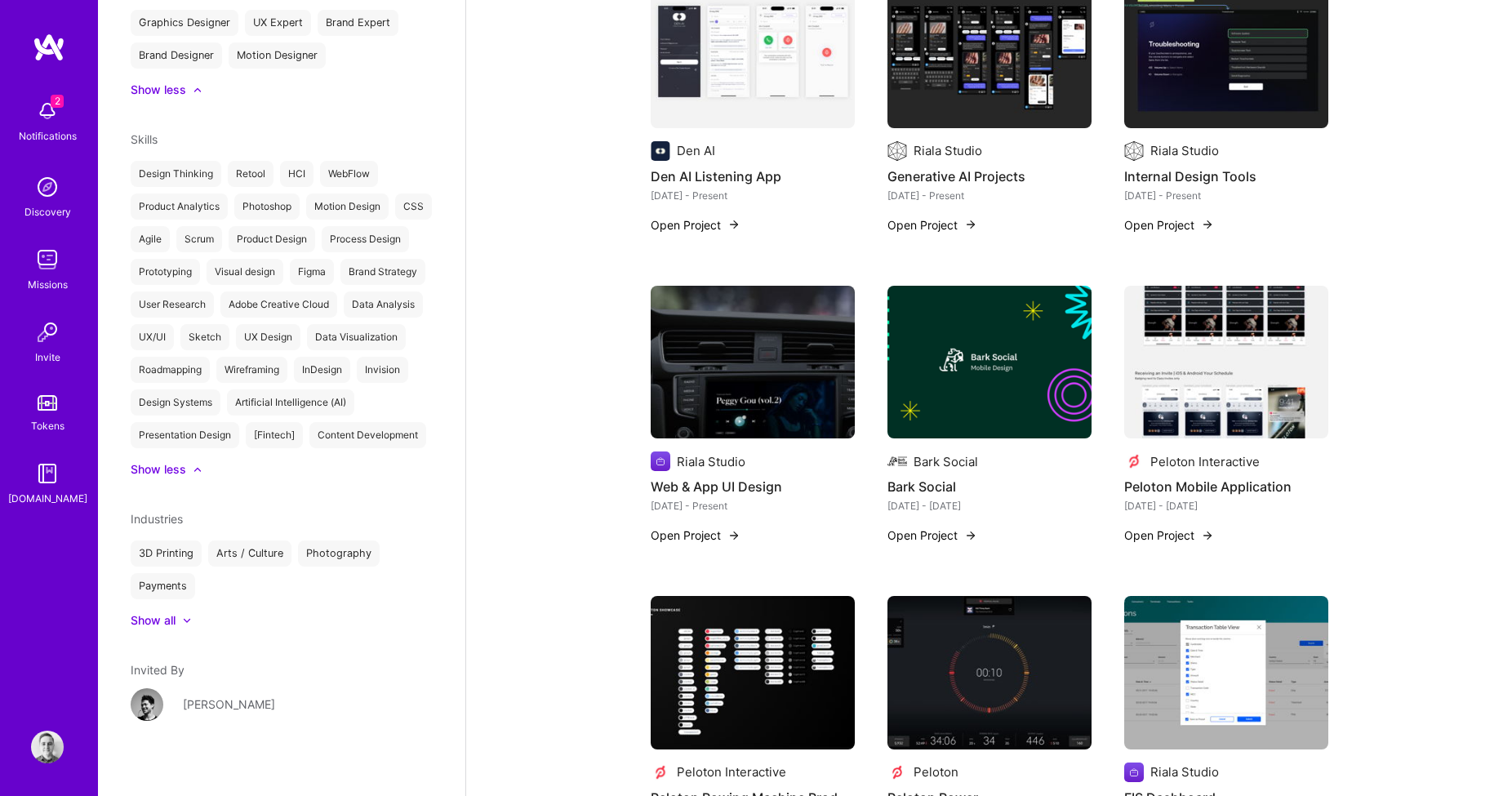
scroll to position [470, 0]
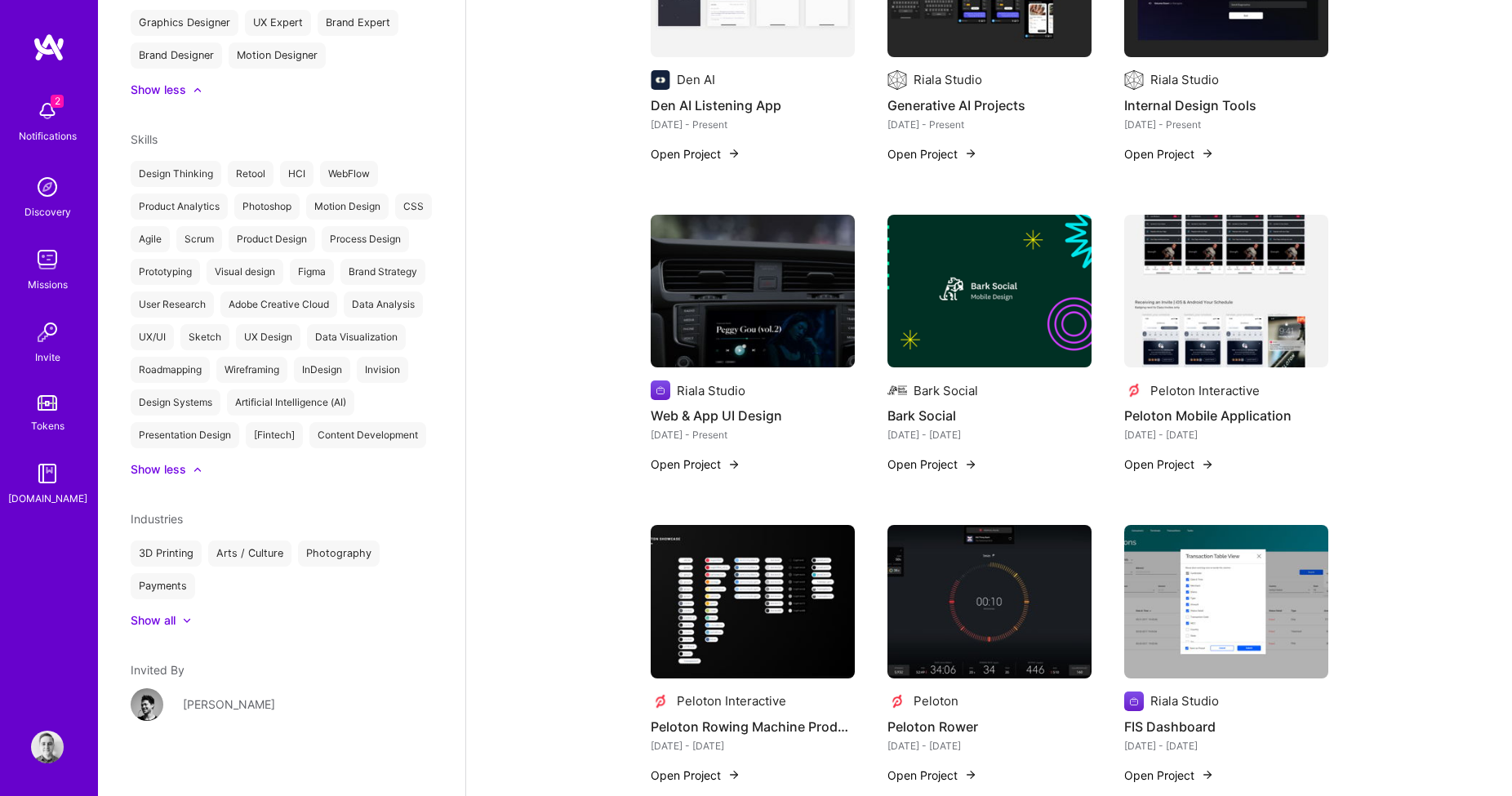
click at [997, 588] on img at bounding box center [990, 601] width 204 height 153
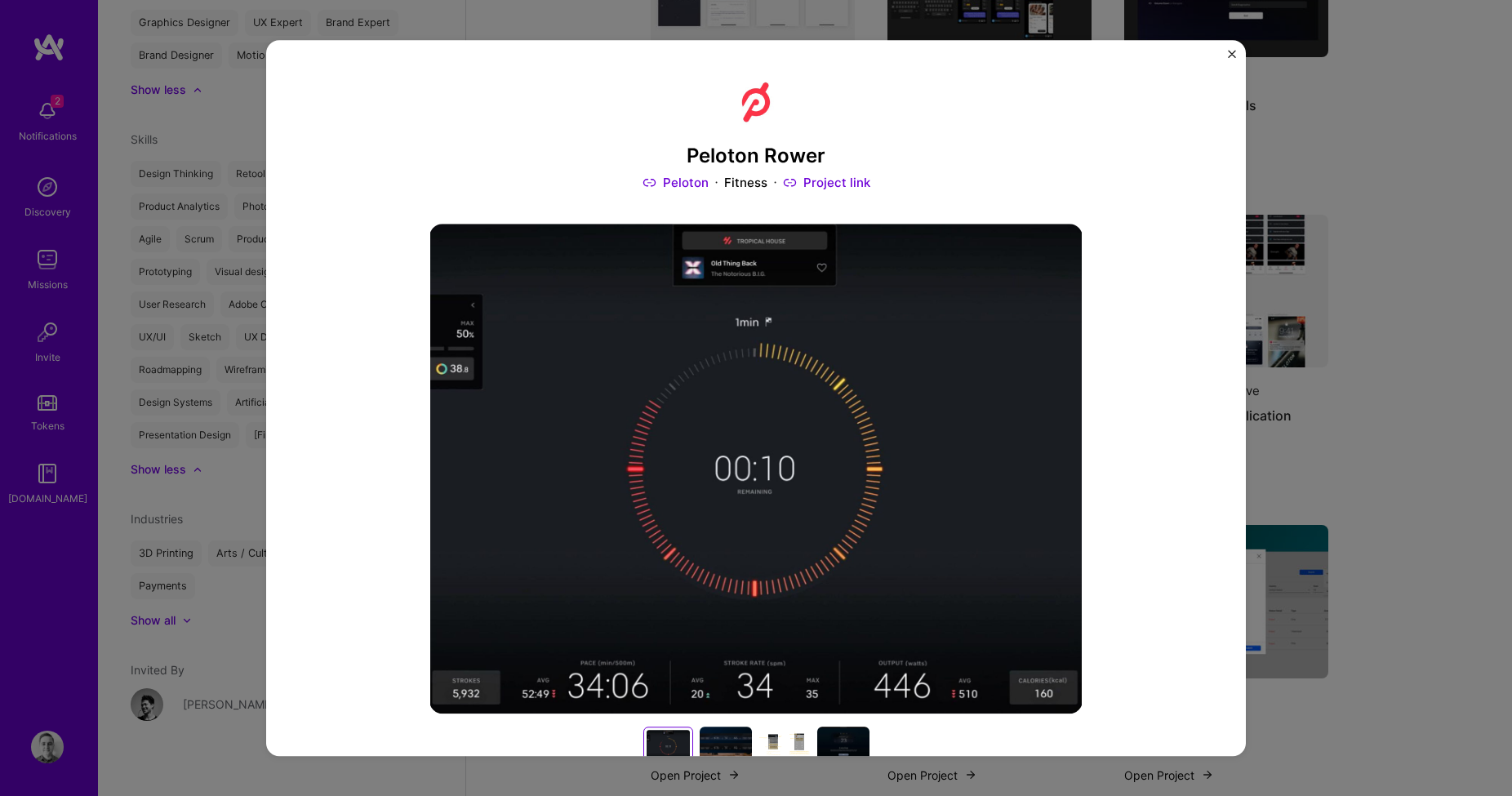
click at [1383, 490] on div "Peloton Rower Peloton Fitness Project link Role Product Designer Sep, 2020 - Ma…" at bounding box center [756, 398] width 1512 height 796
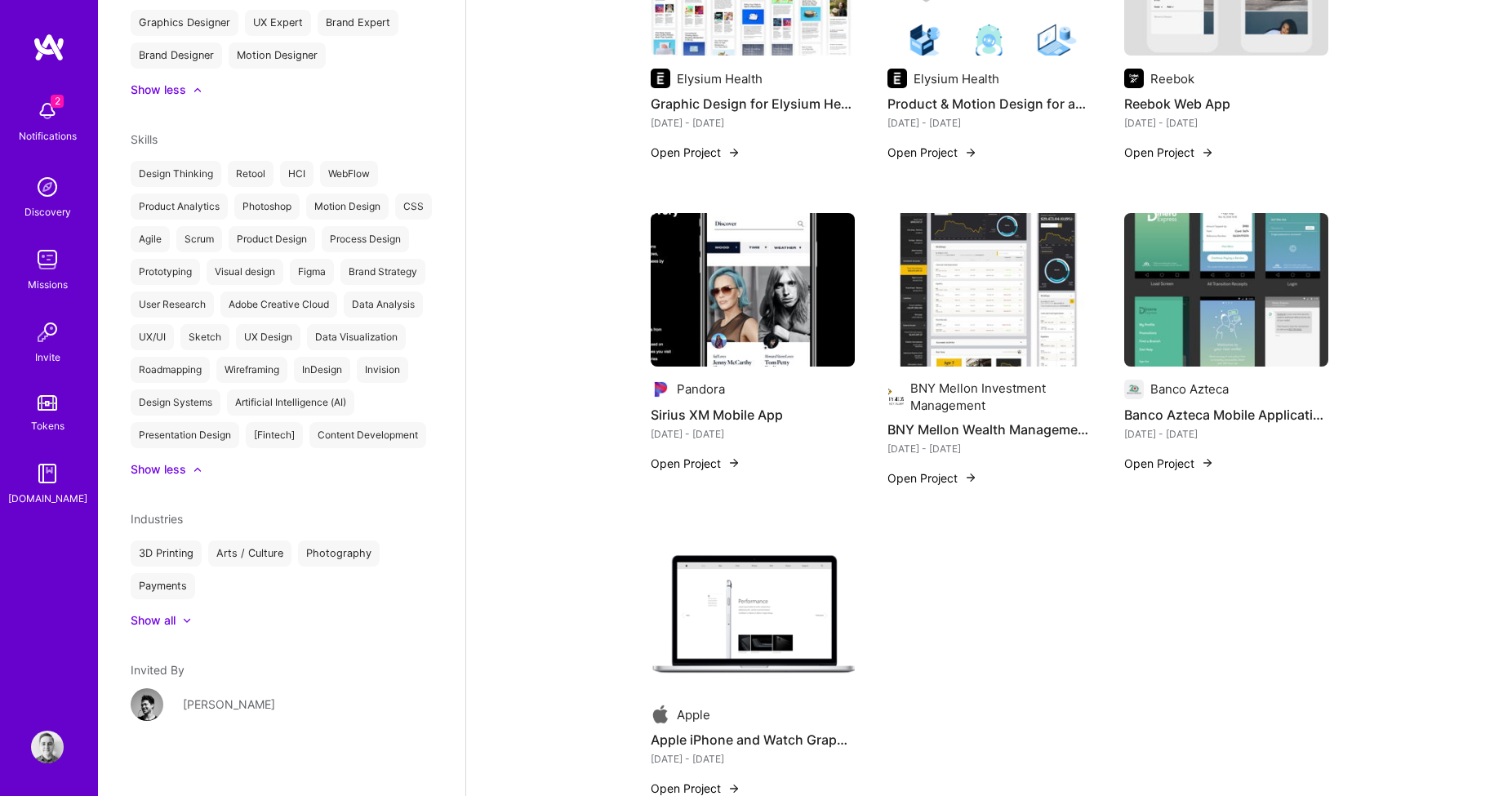
scroll to position [1463, 0]
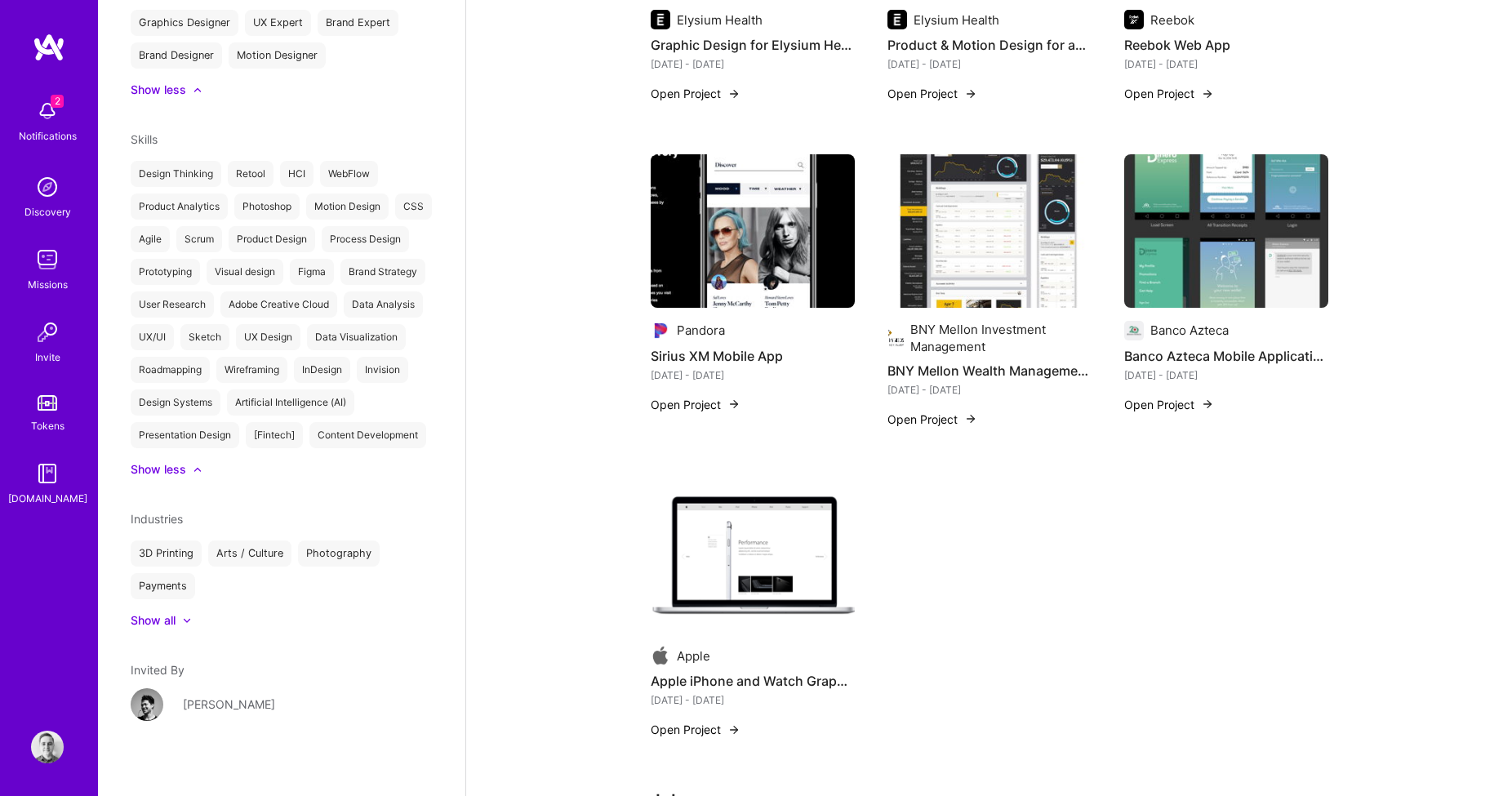
click at [48, 750] on img at bounding box center [48, 747] width 33 height 33
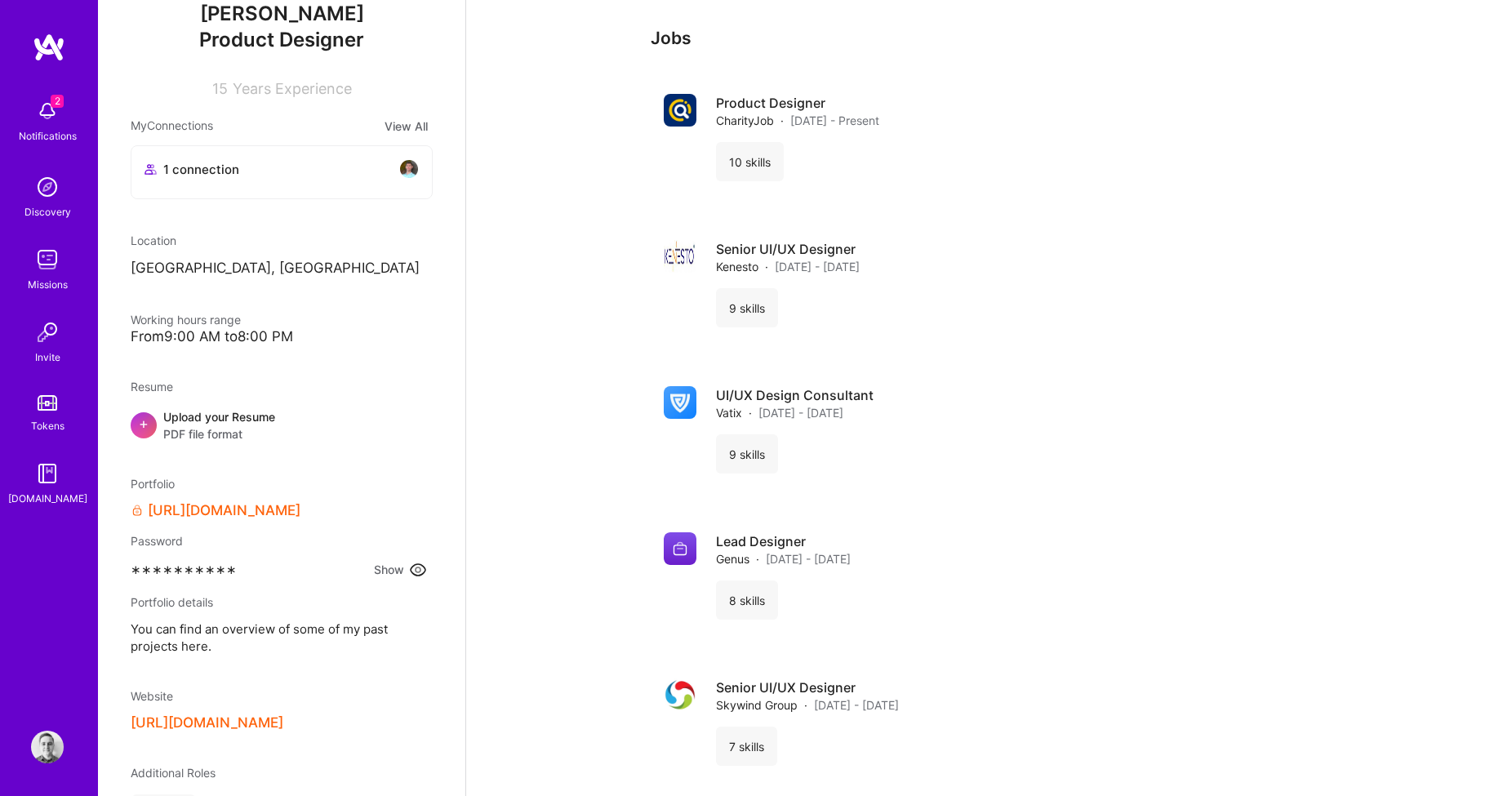
scroll to position [1362, 0]
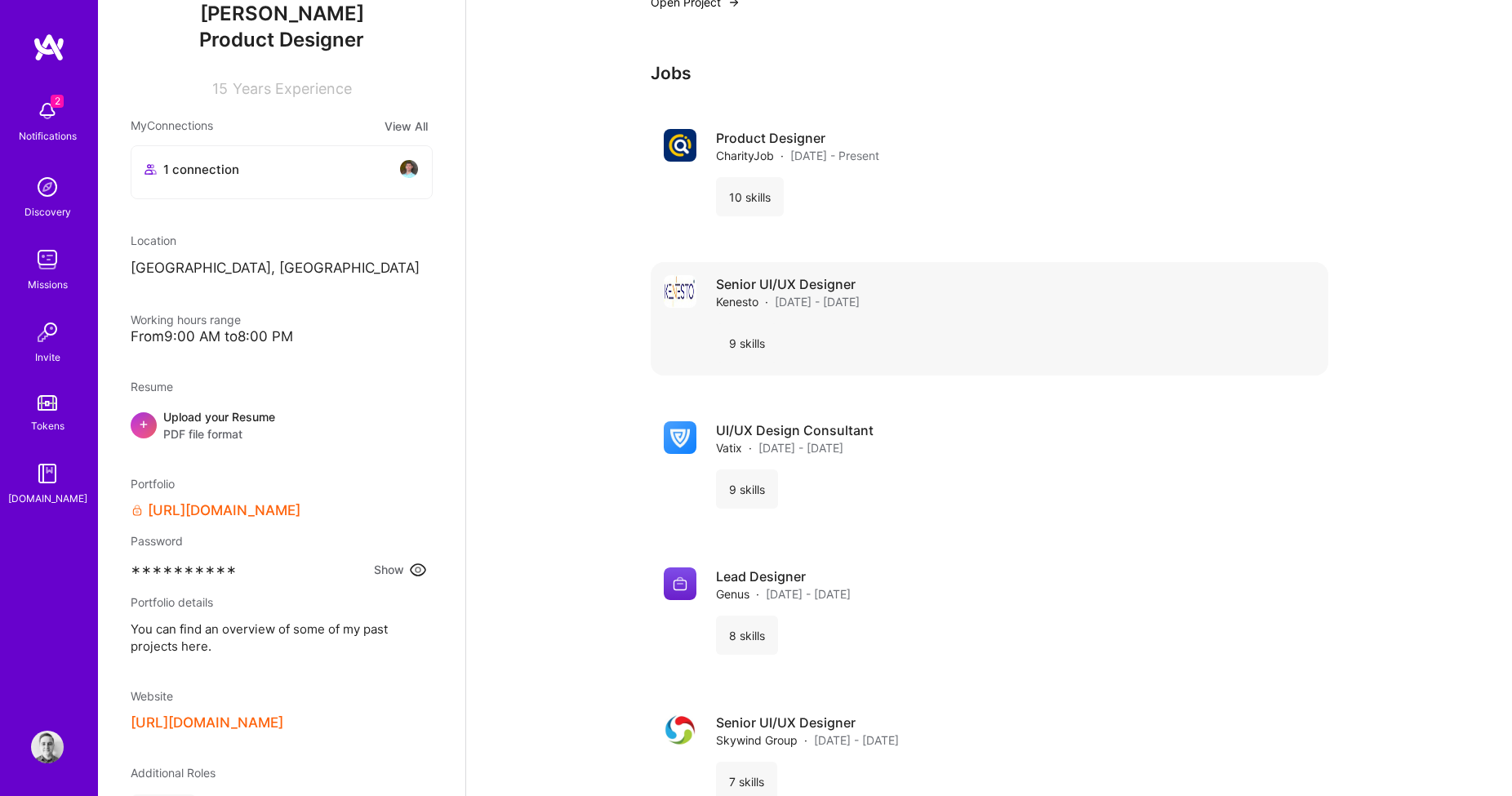
click at [872, 299] on div "Senior UI/UX Designer Kenesto · Apr 2020 - May 2021 9 skills" at bounding box center [1015, 319] width 599 height 87
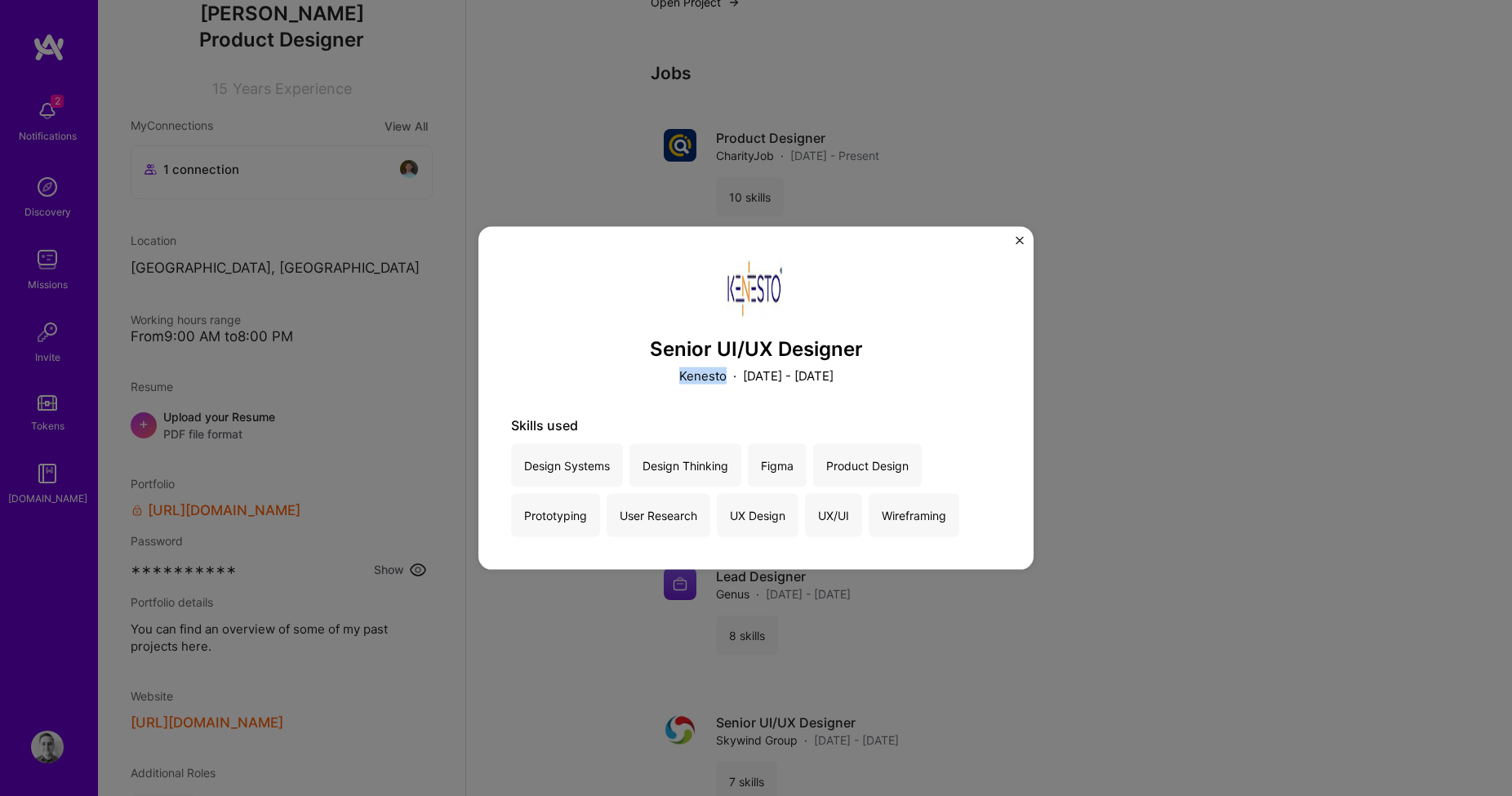
drag, startPoint x: 660, startPoint y: 375, endPoint x: 705, endPoint y: 375, distance: 45.0
click at [705, 375] on p "Kenesto" at bounding box center [703, 376] width 48 height 17
copy p "Kenesto"
